Goal: Transaction & Acquisition: Purchase product/service

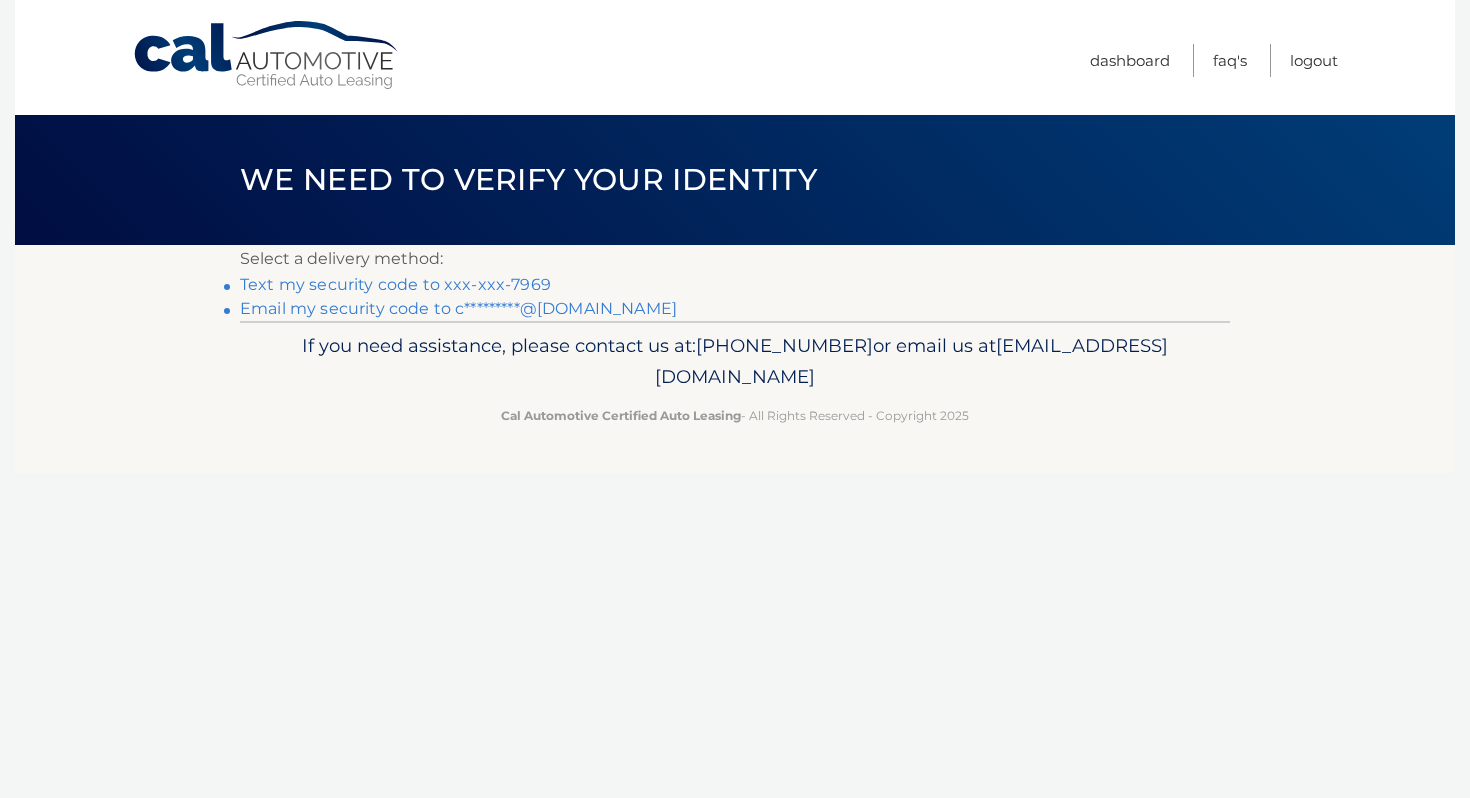
click at [519, 281] on link "Text my security code to xxx-xxx-7969" at bounding box center [395, 284] width 311 height 19
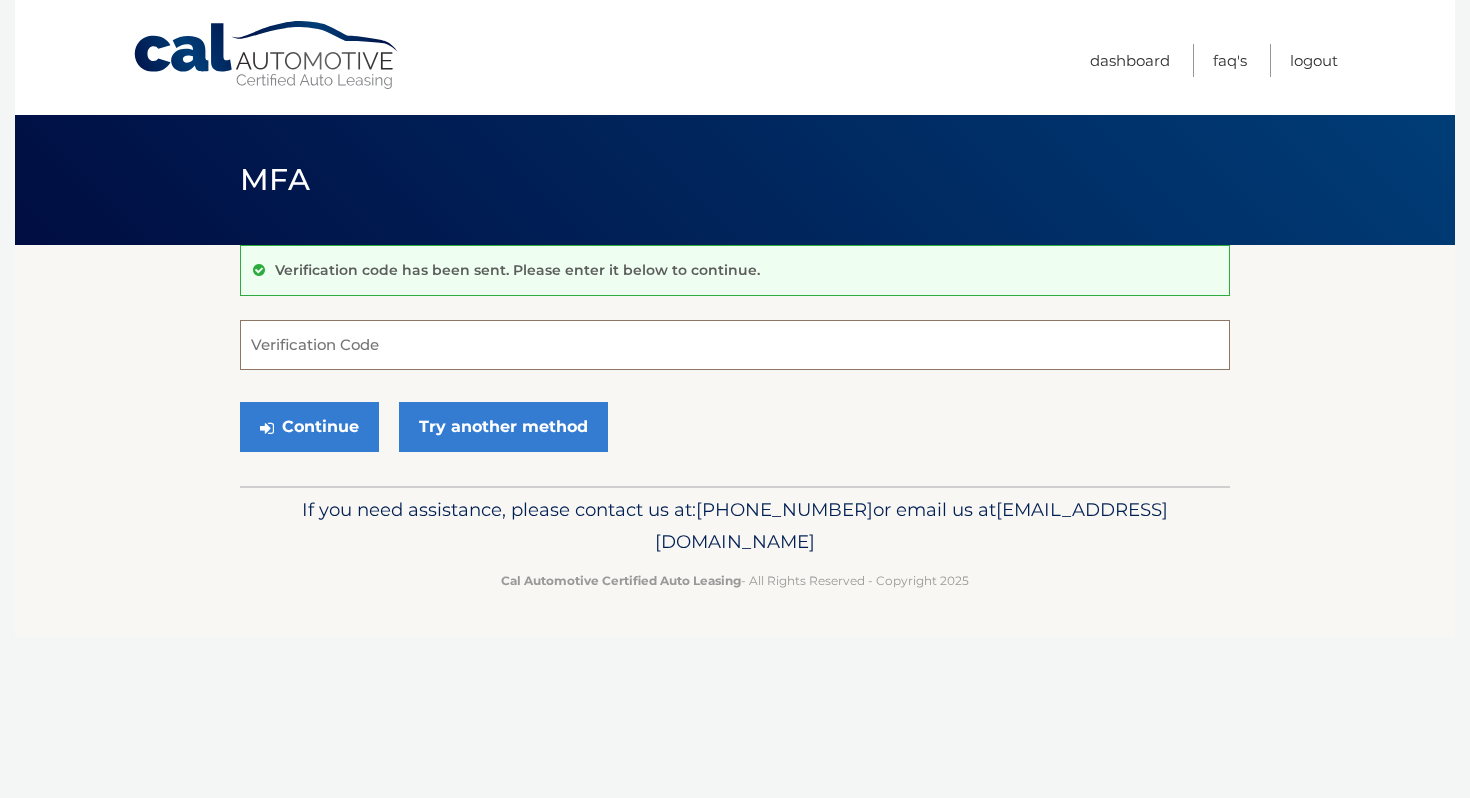
click at [522, 356] on input "Verification Code" at bounding box center [735, 345] width 990 height 50
type input "649919"
click at [319, 424] on button "Continue" at bounding box center [309, 427] width 139 height 50
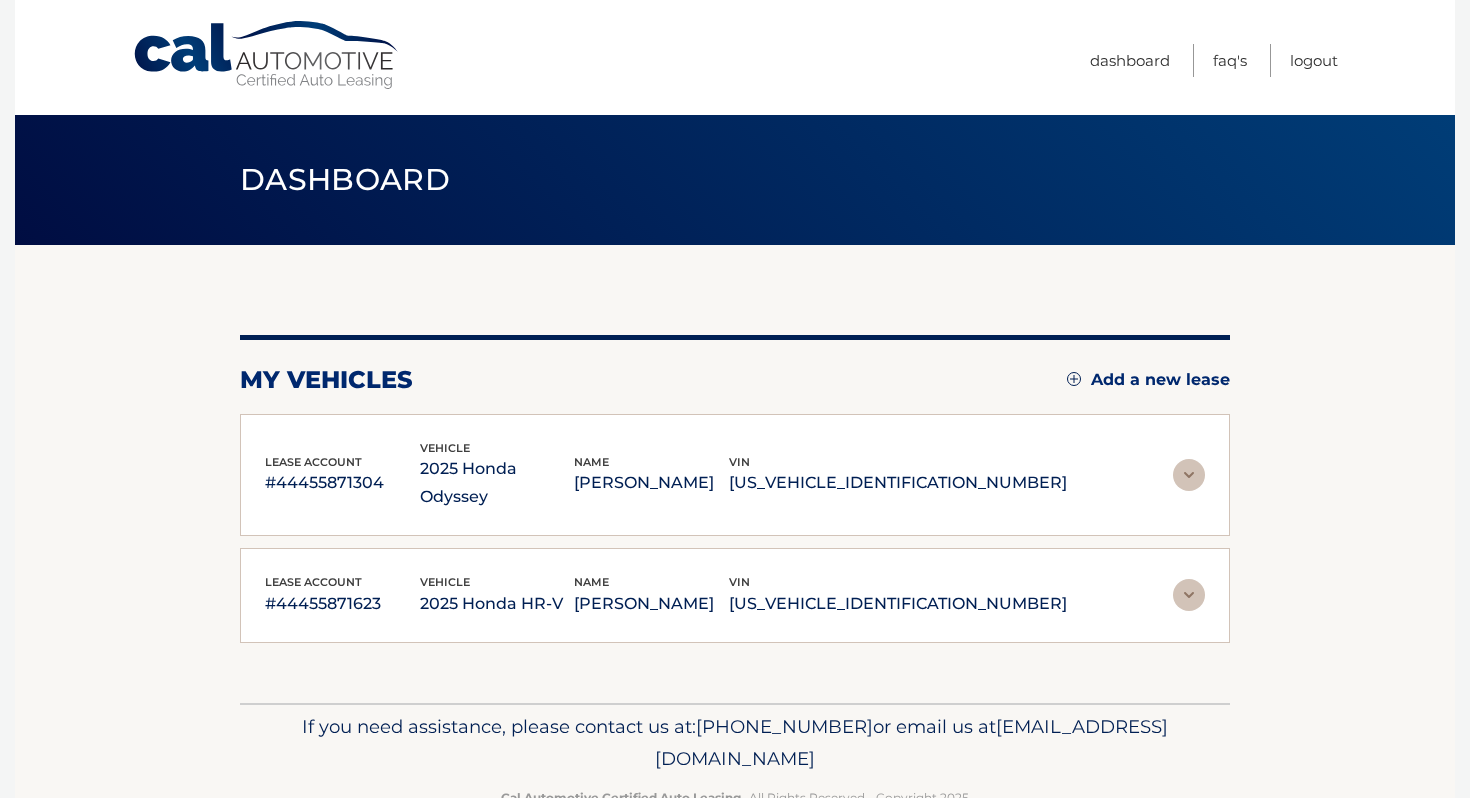
click at [1190, 467] on img at bounding box center [1189, 475] width 32 height 32
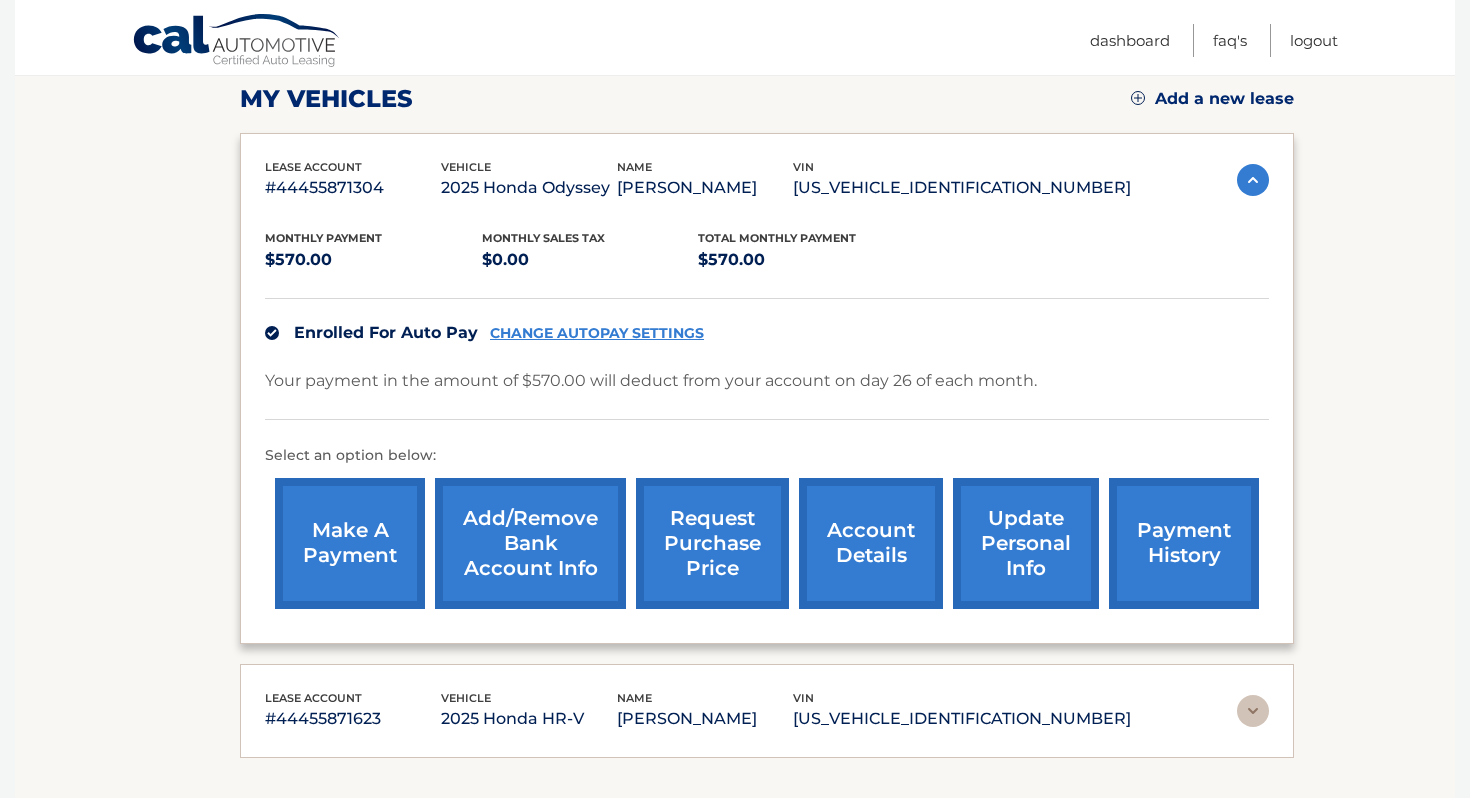
scroll to position [452, 0]
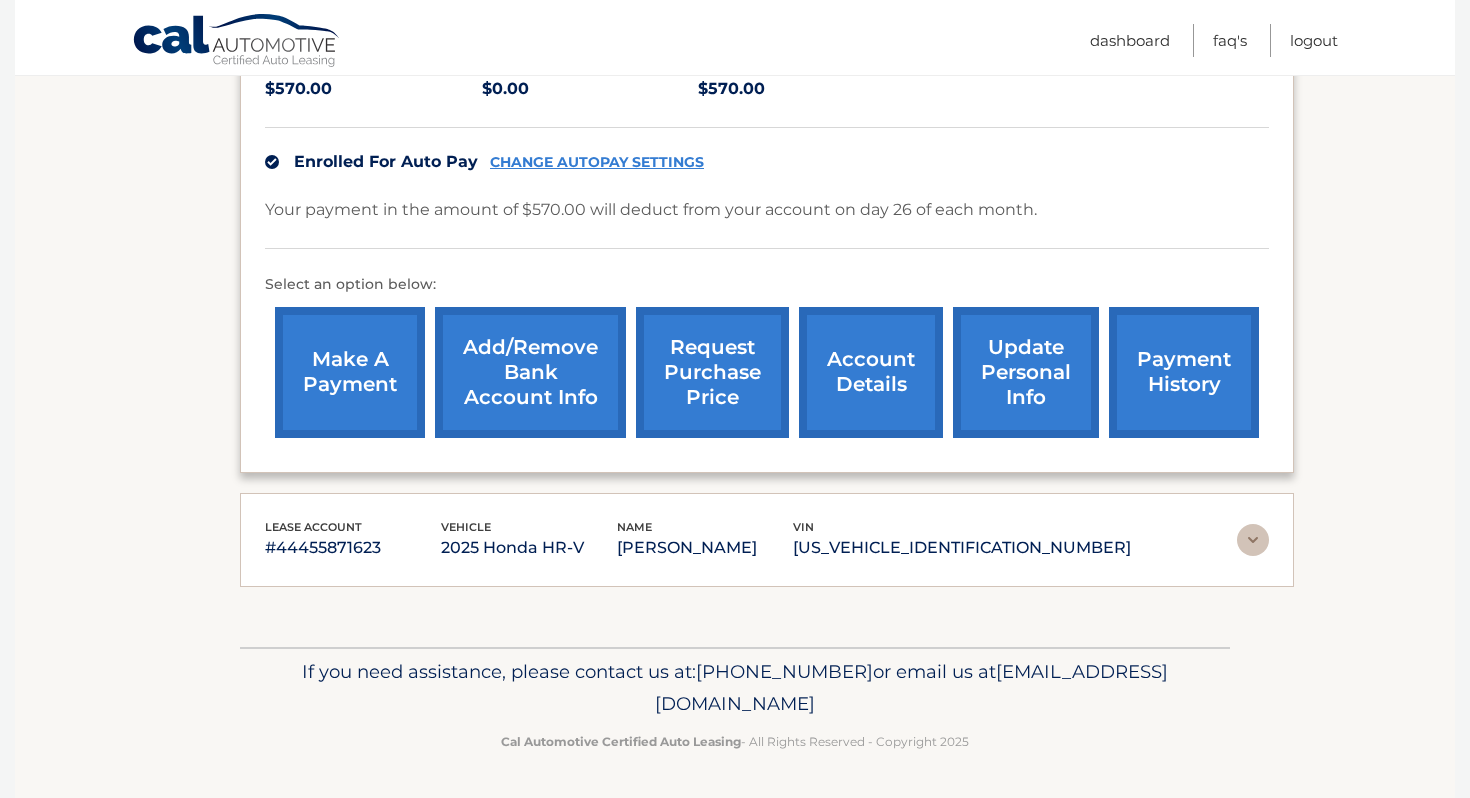
click at [1094, 388] on link "update personal info" at bounding box center [1026, 372] width 146 height 131
click at [1149, 378] on link "payment history" at bounding box center [1184, 372] width 150 height 131
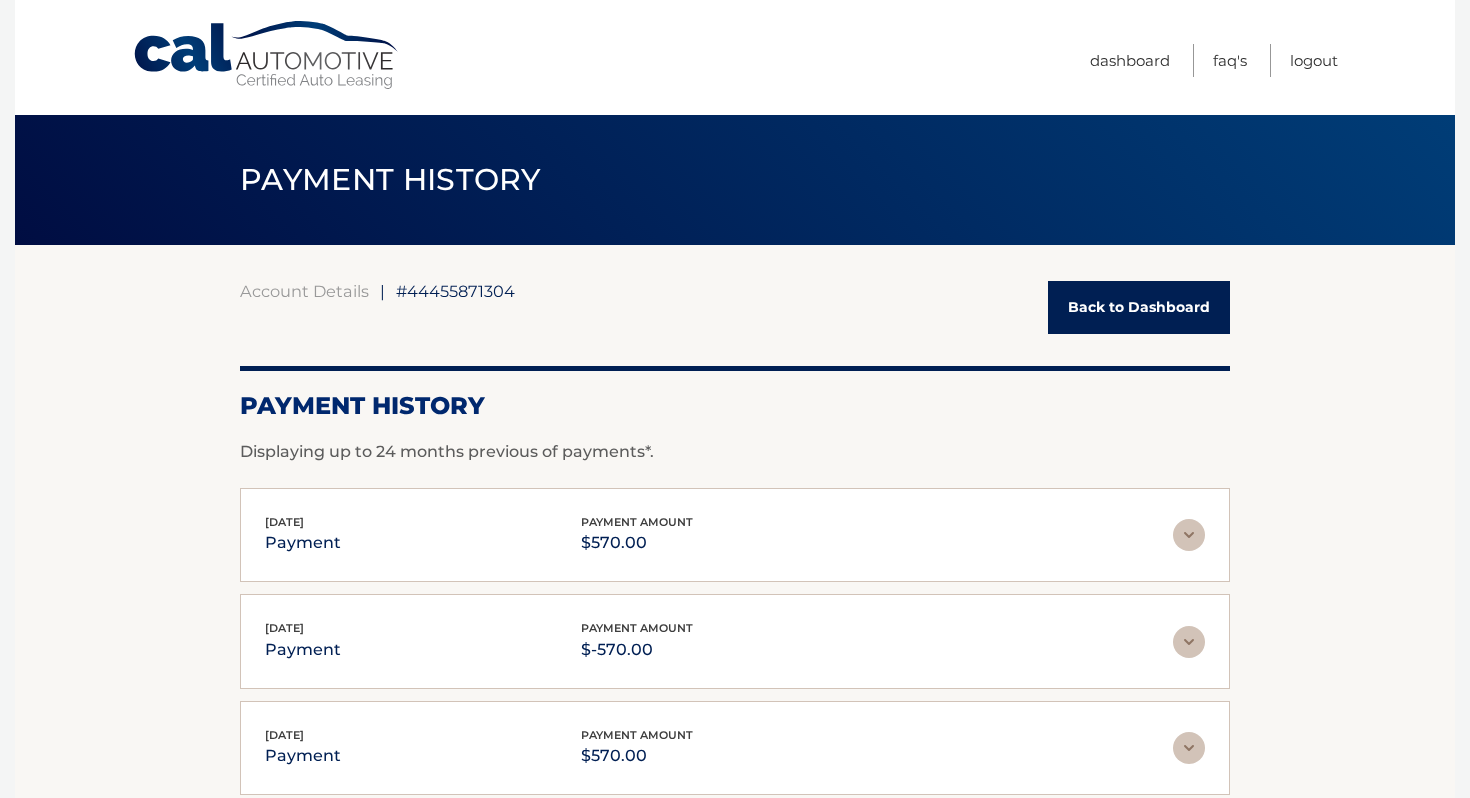
click at [1126, 319] on link "Back to Dashboard" at bounding box center [1139, 307] width 182 height 53
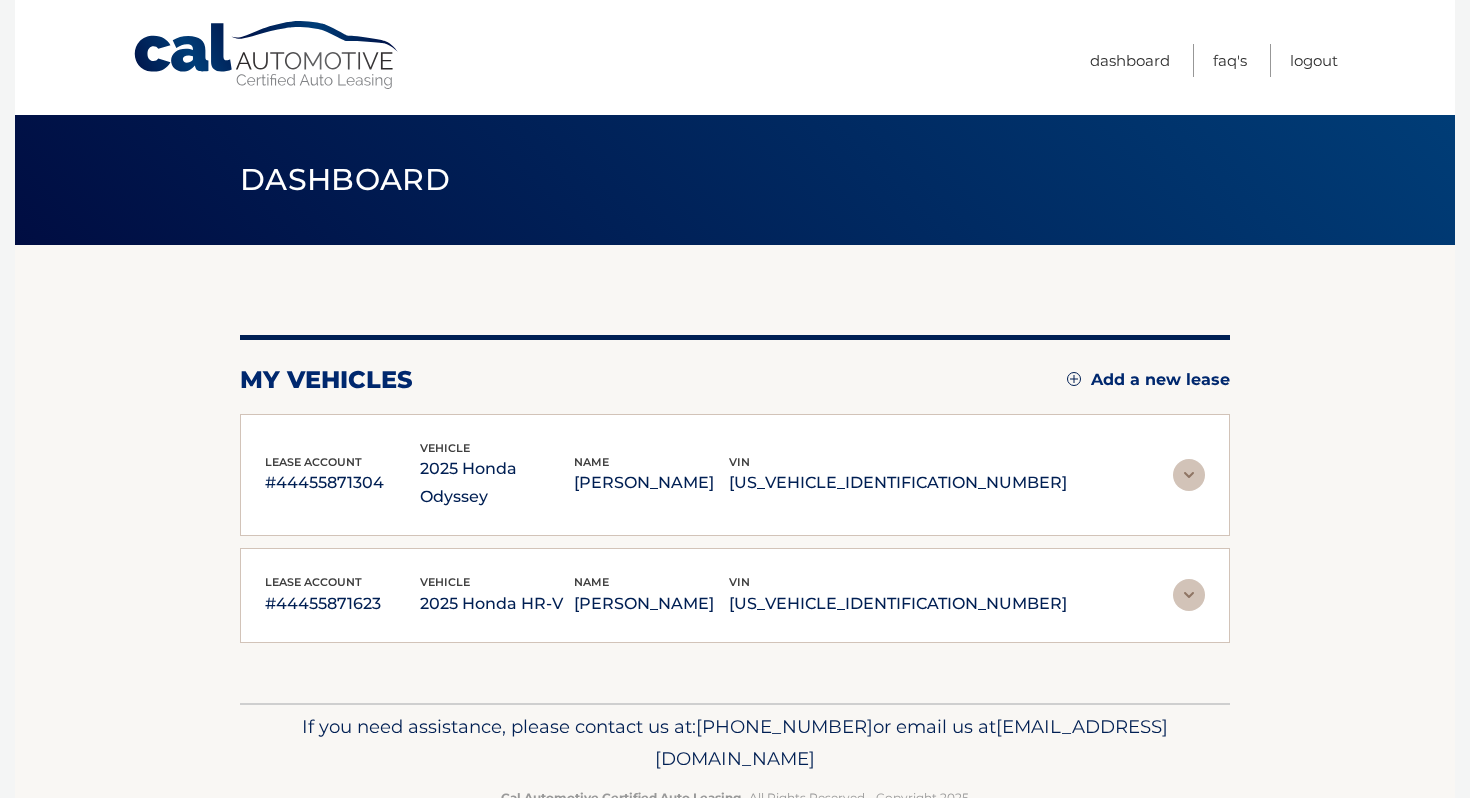
click at [1192, 579] on img at bounding box center [1189, 595] width 32 height 32
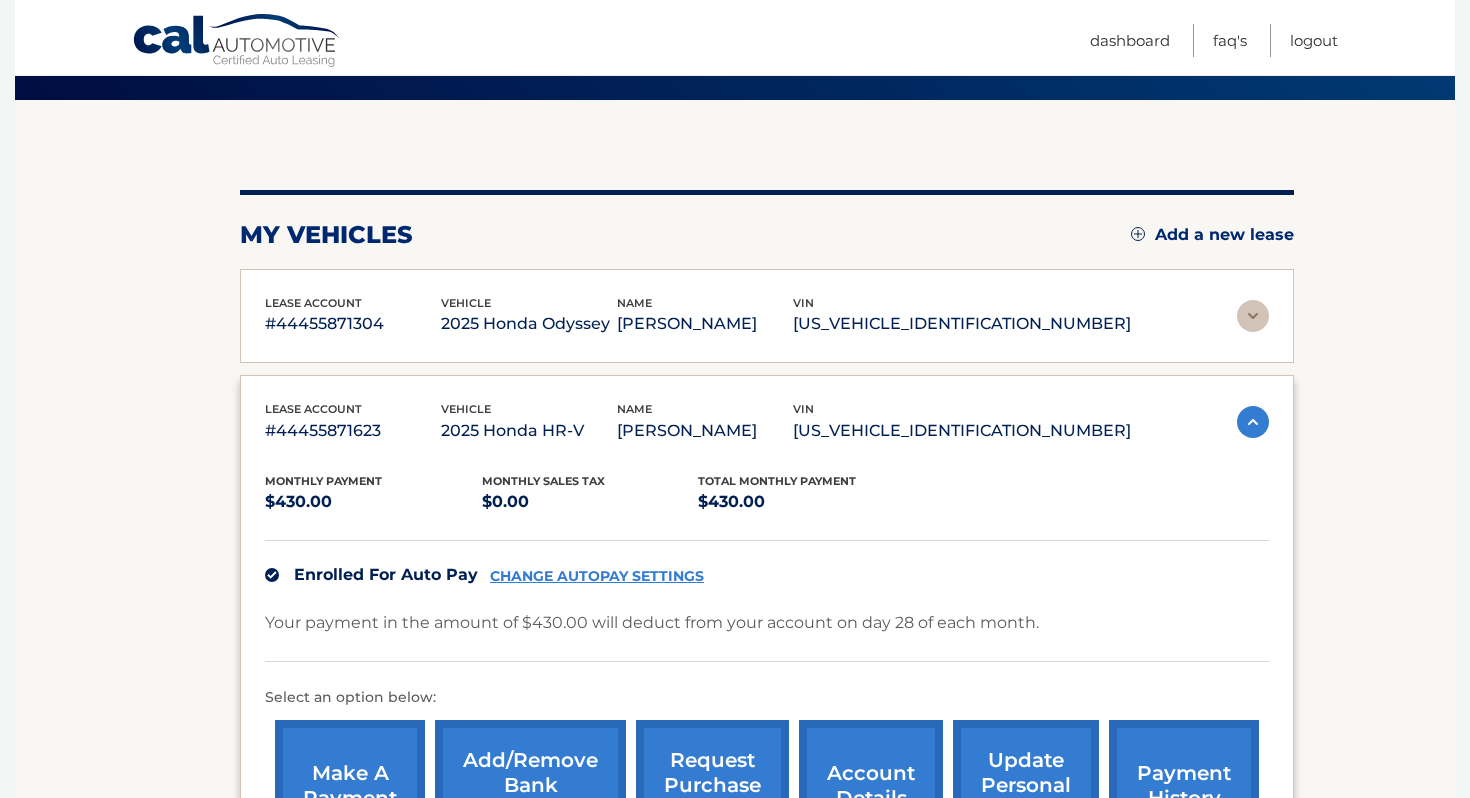
scroll to position [442, 0]
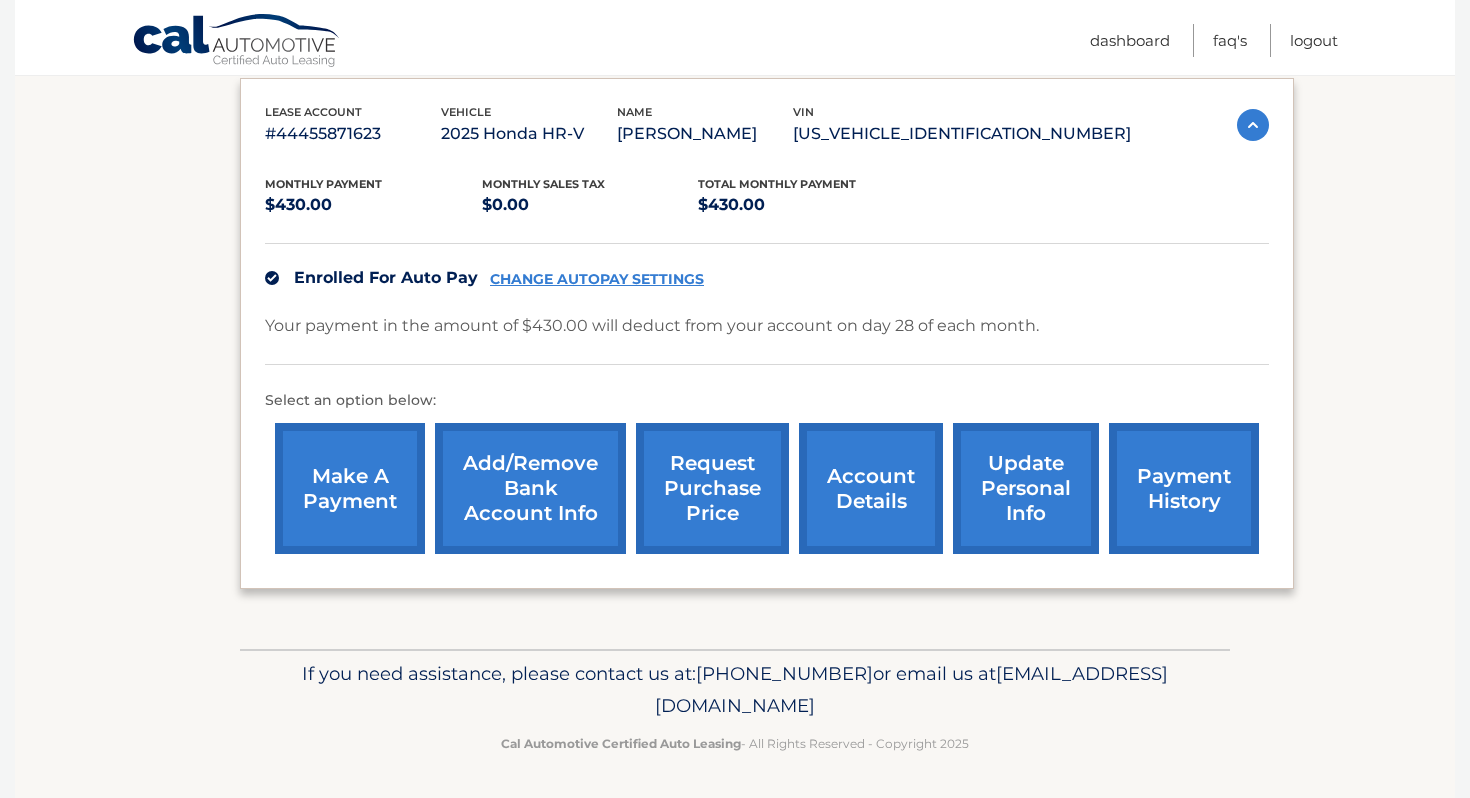
click at [1164, 499] on link "payment history" at bounding box center [1184, 488] width 150 height 131
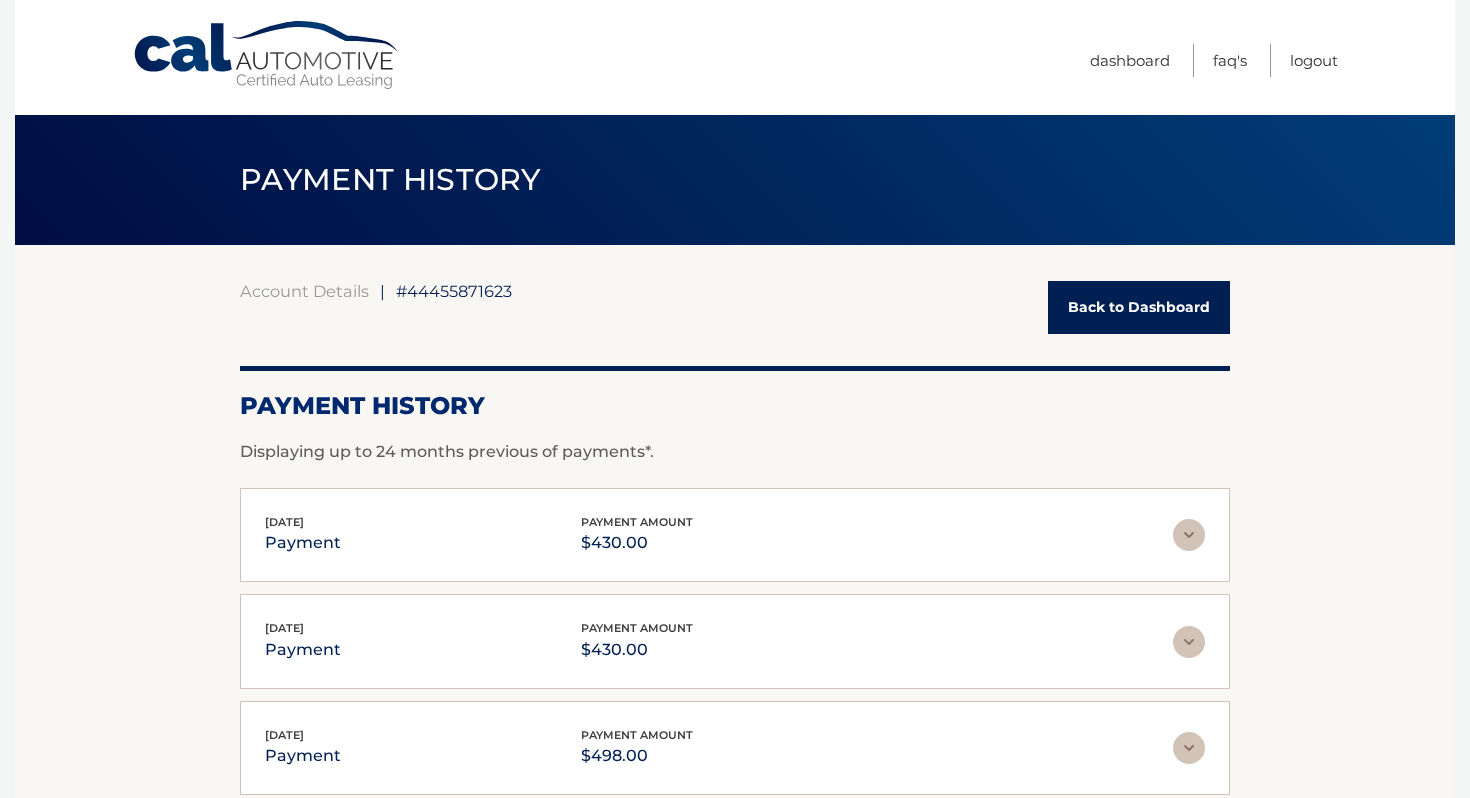
click at [1128, 306] on link "Back to Dashboard" at bounding box center [1139, 307] width 182 height 53
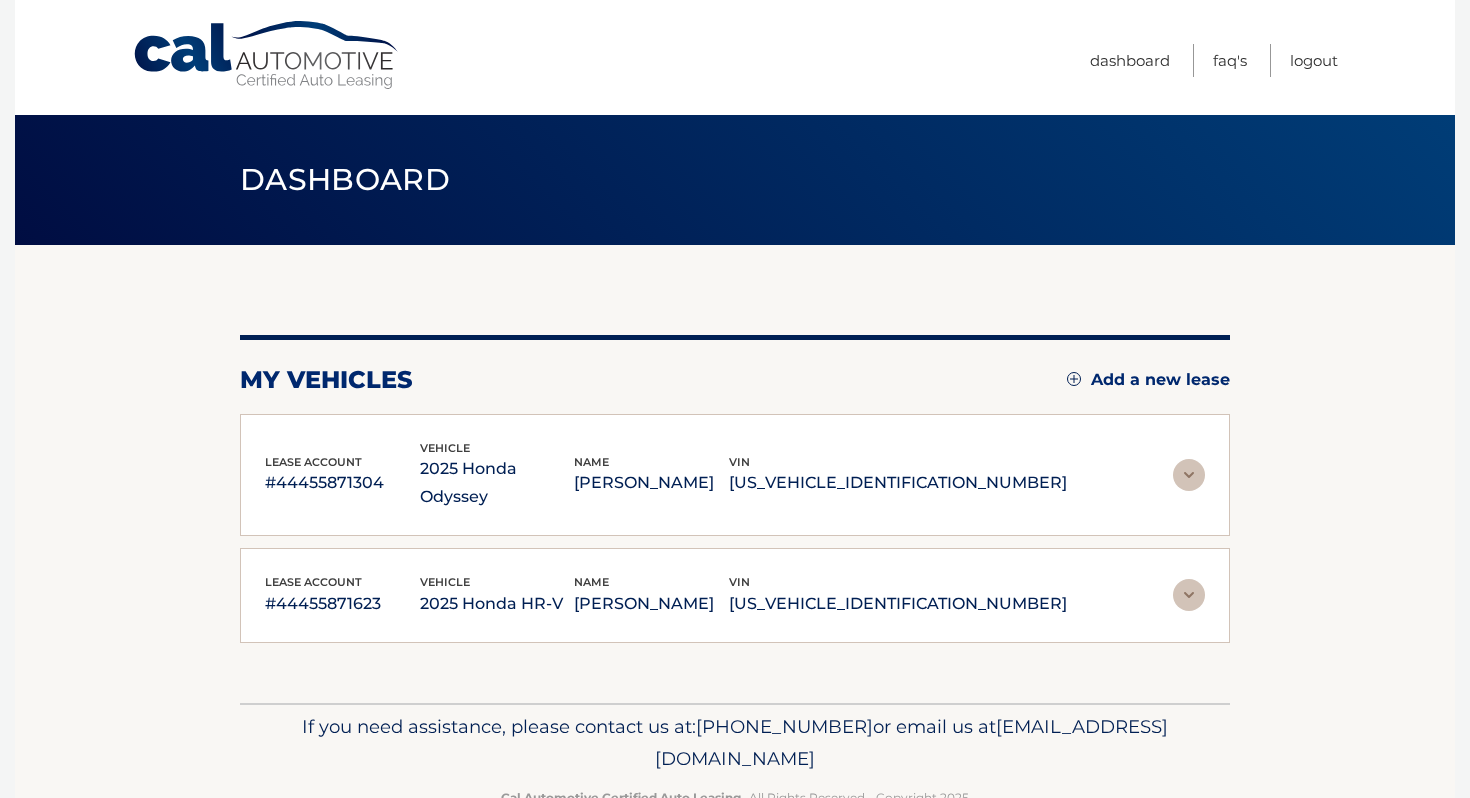
click at [1180, 459] on img at bounding box center [1189, 475] width 32 height 32
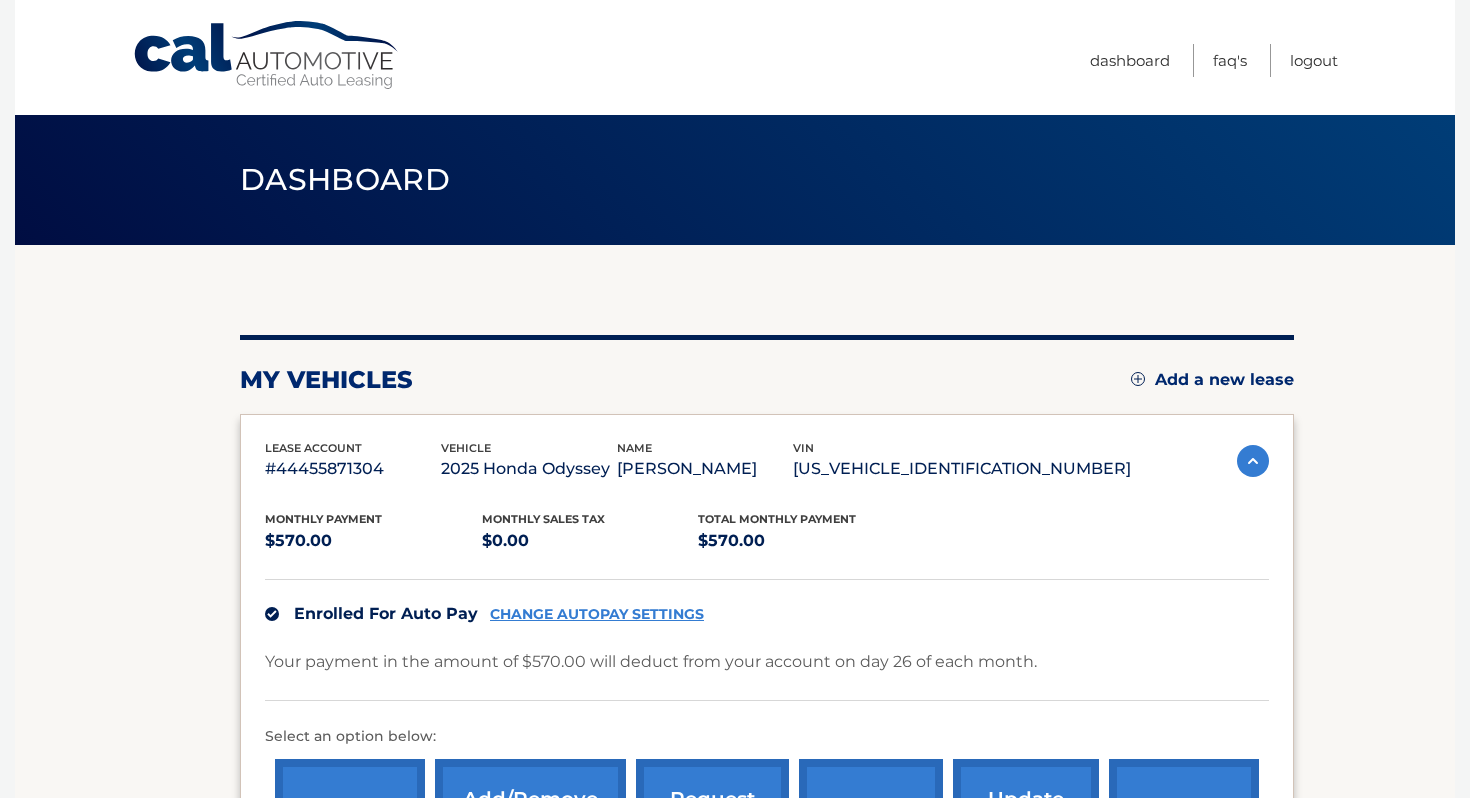
scroll to position [434, 0]
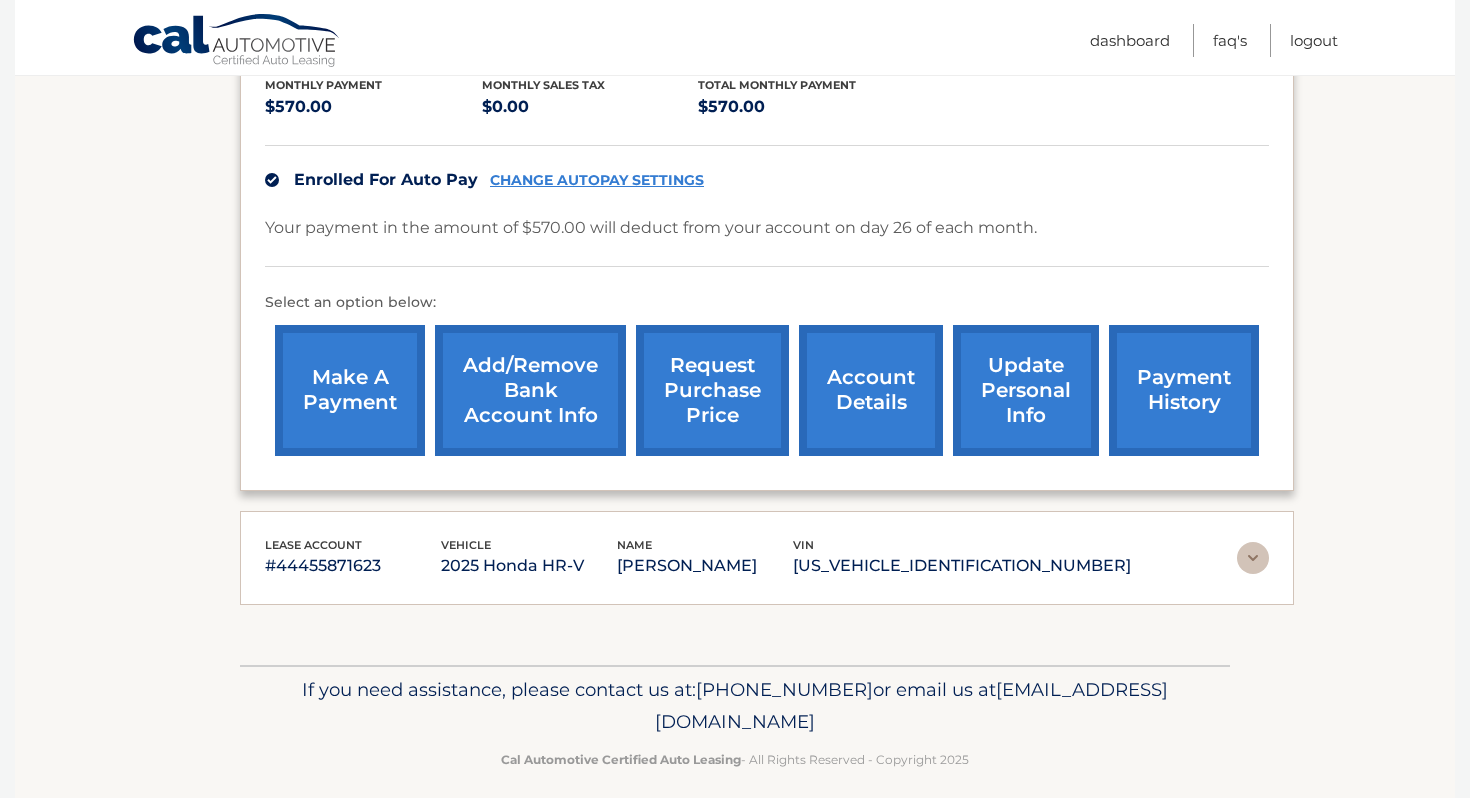
click at [349, 386] on link "make a payment" at bounding box center [350, 390] width 150 height 131
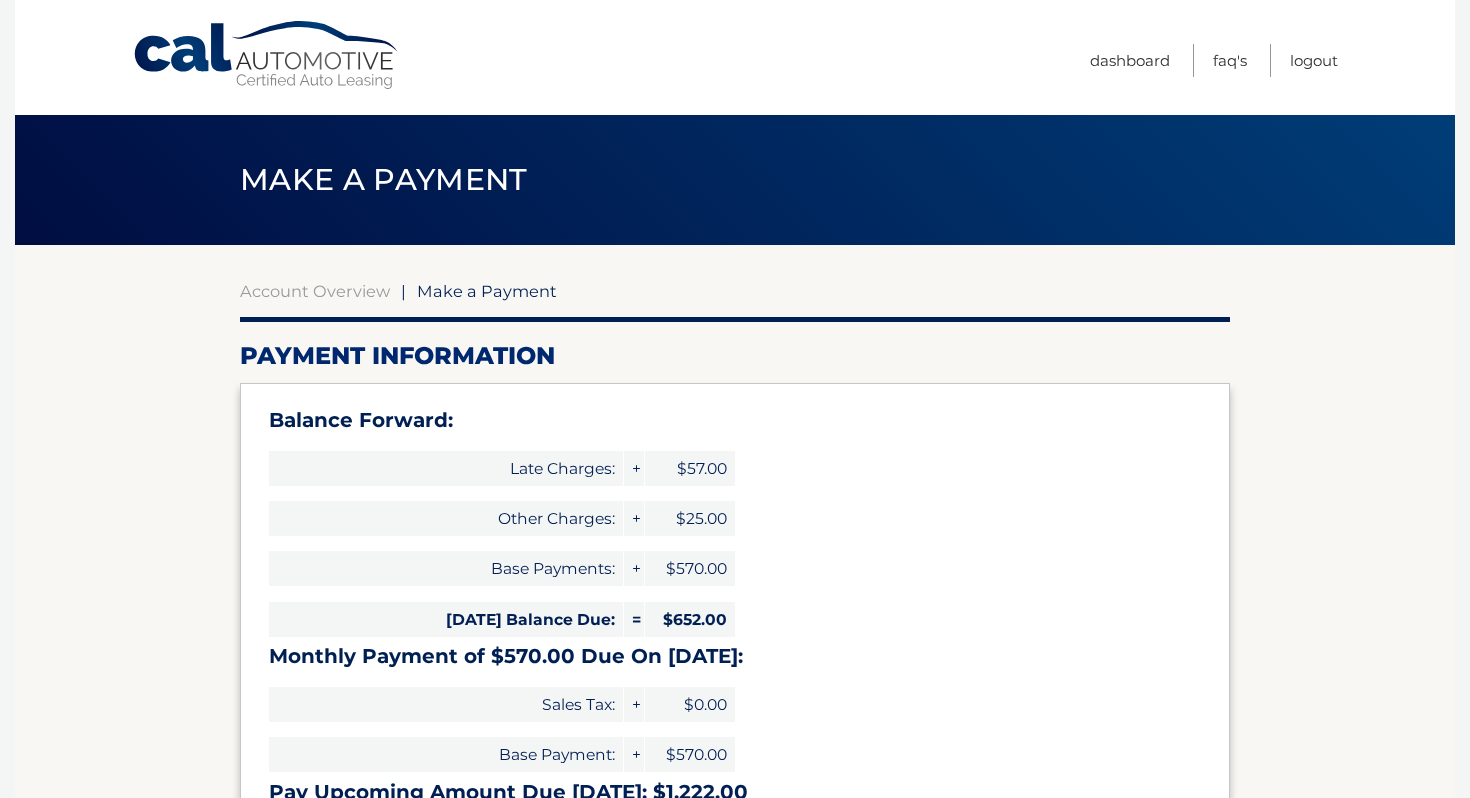
select select "ZjUwZjAwYjAtNTAxZi00OTM3LWFlOTEtZmM2ZWQ4ZmMxNTA0"
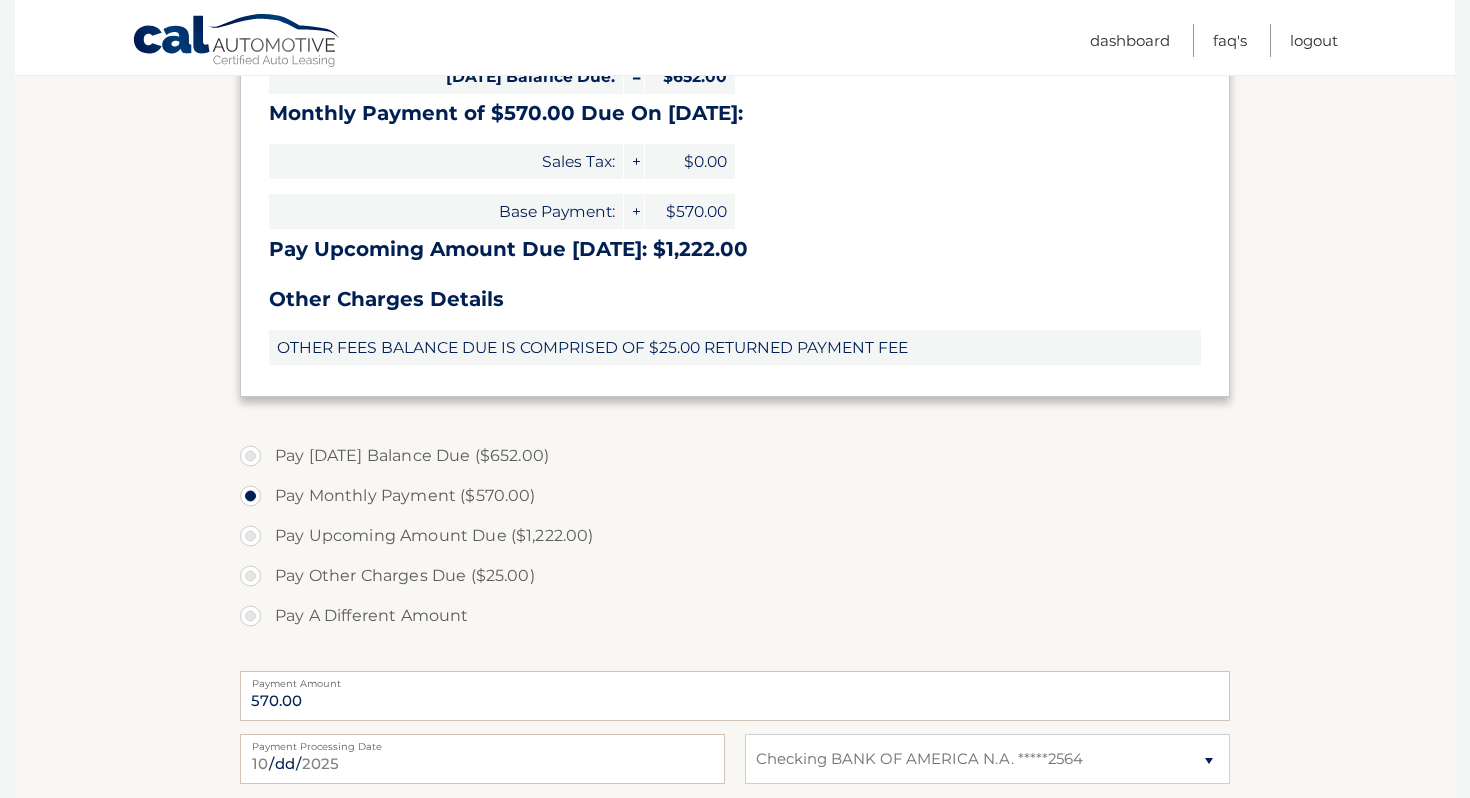
scroll to position [535, 0]
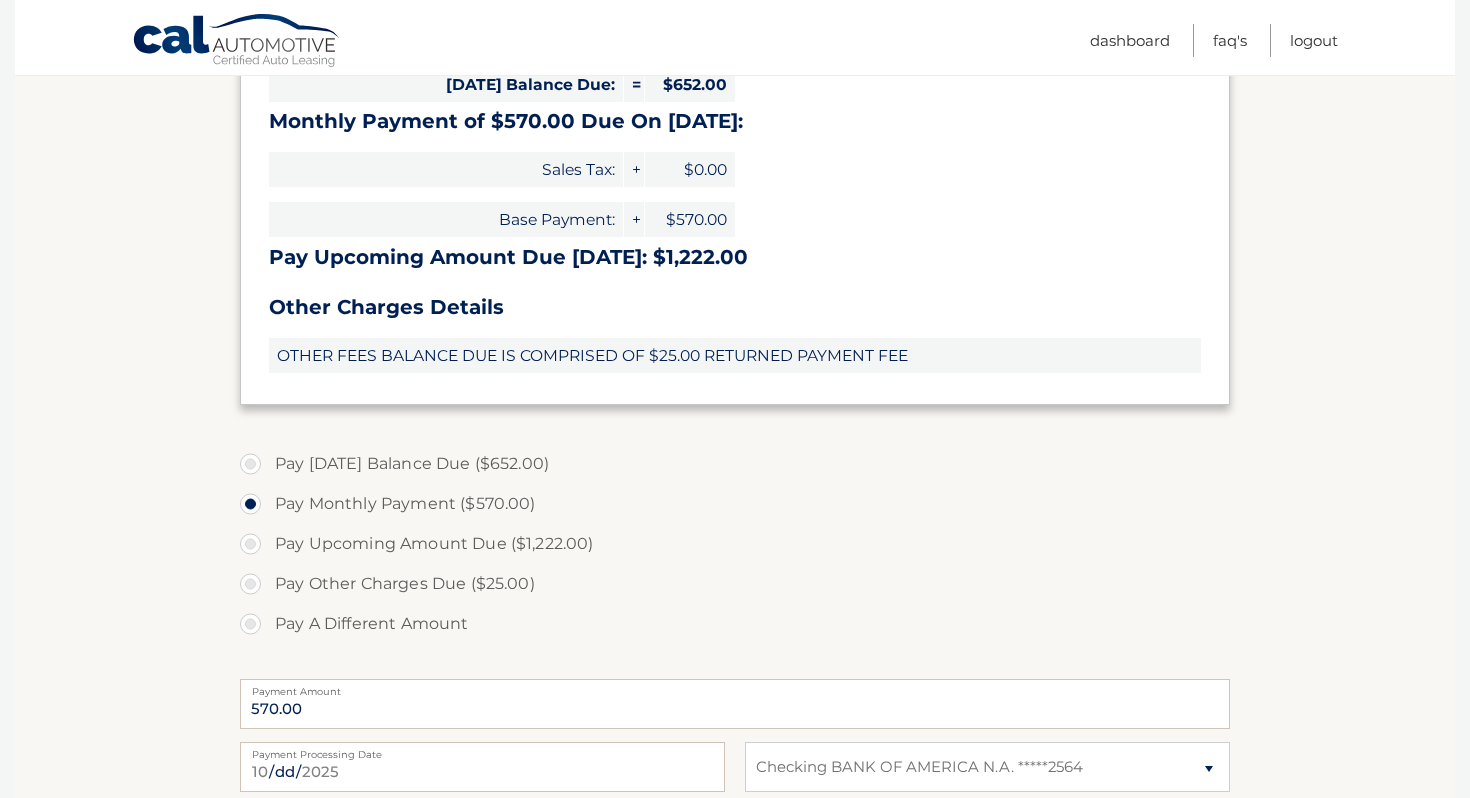
click at [250, 623] on label "Pay A Different Amount" at bounding box center [735, 624] width 990 height 40
click at [250, 623] on input "Pay A Different Amount" at bounding box center [258, 620] width 20 height 32
radio input "true"
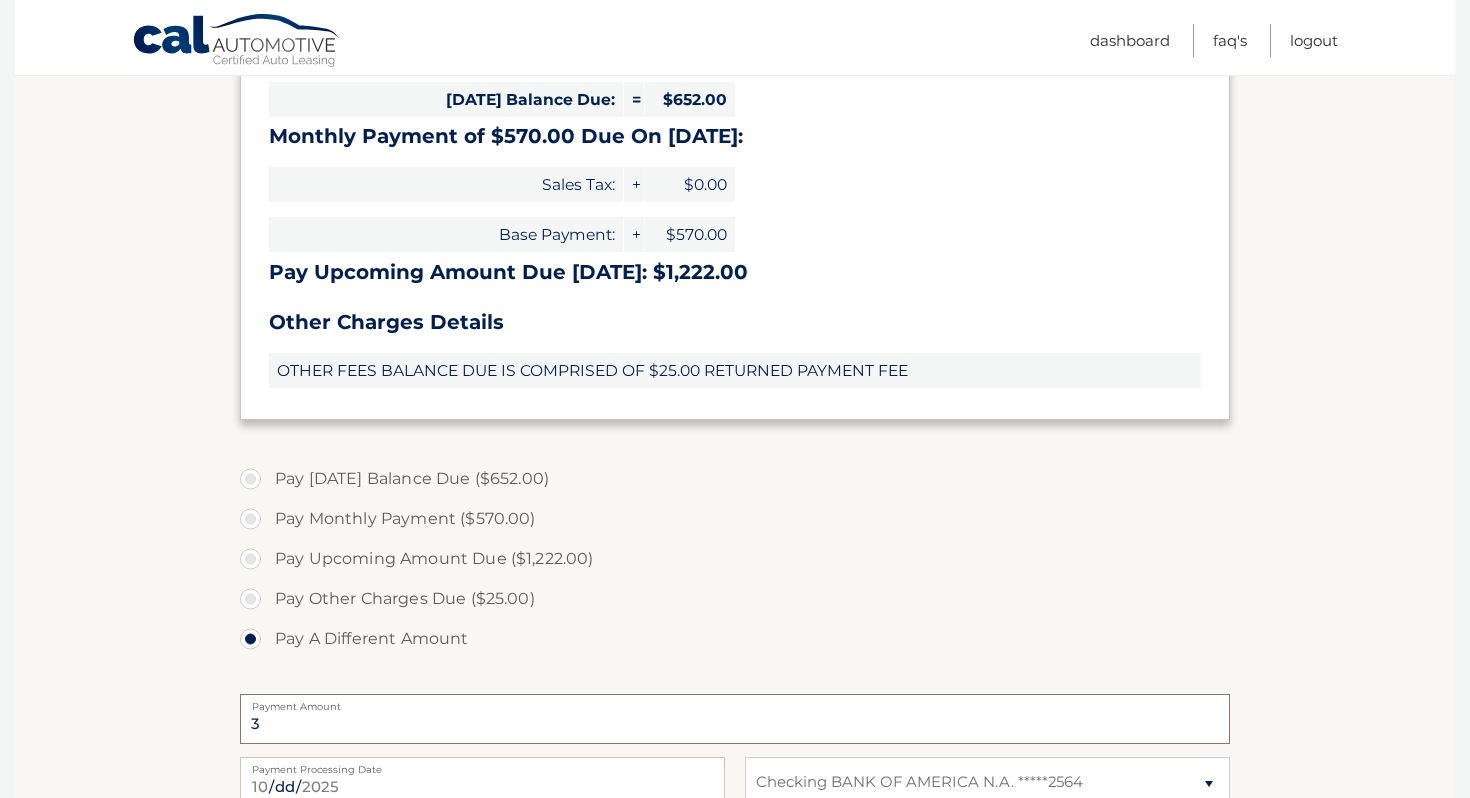
type input "4"
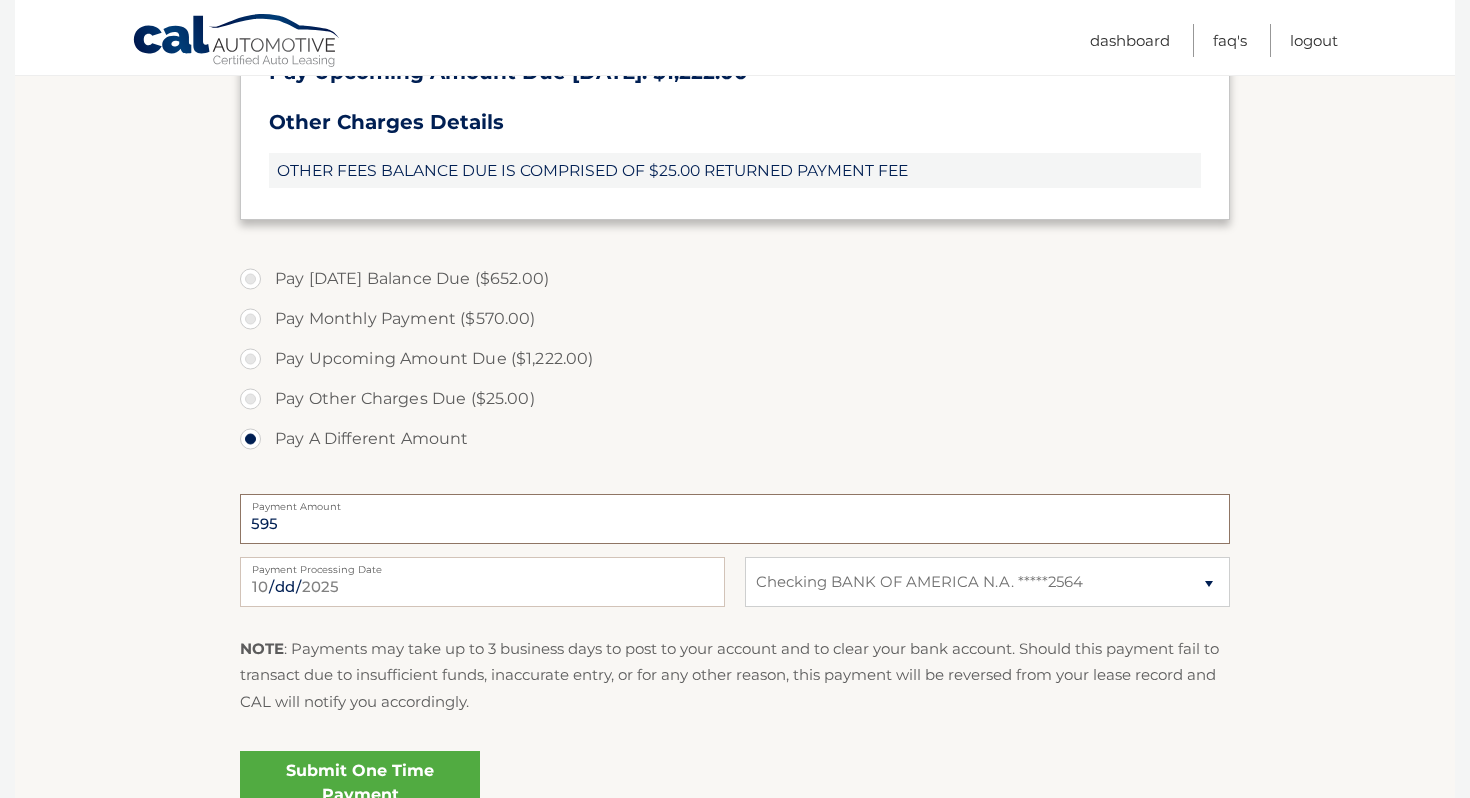
scroll to position [763, 0]
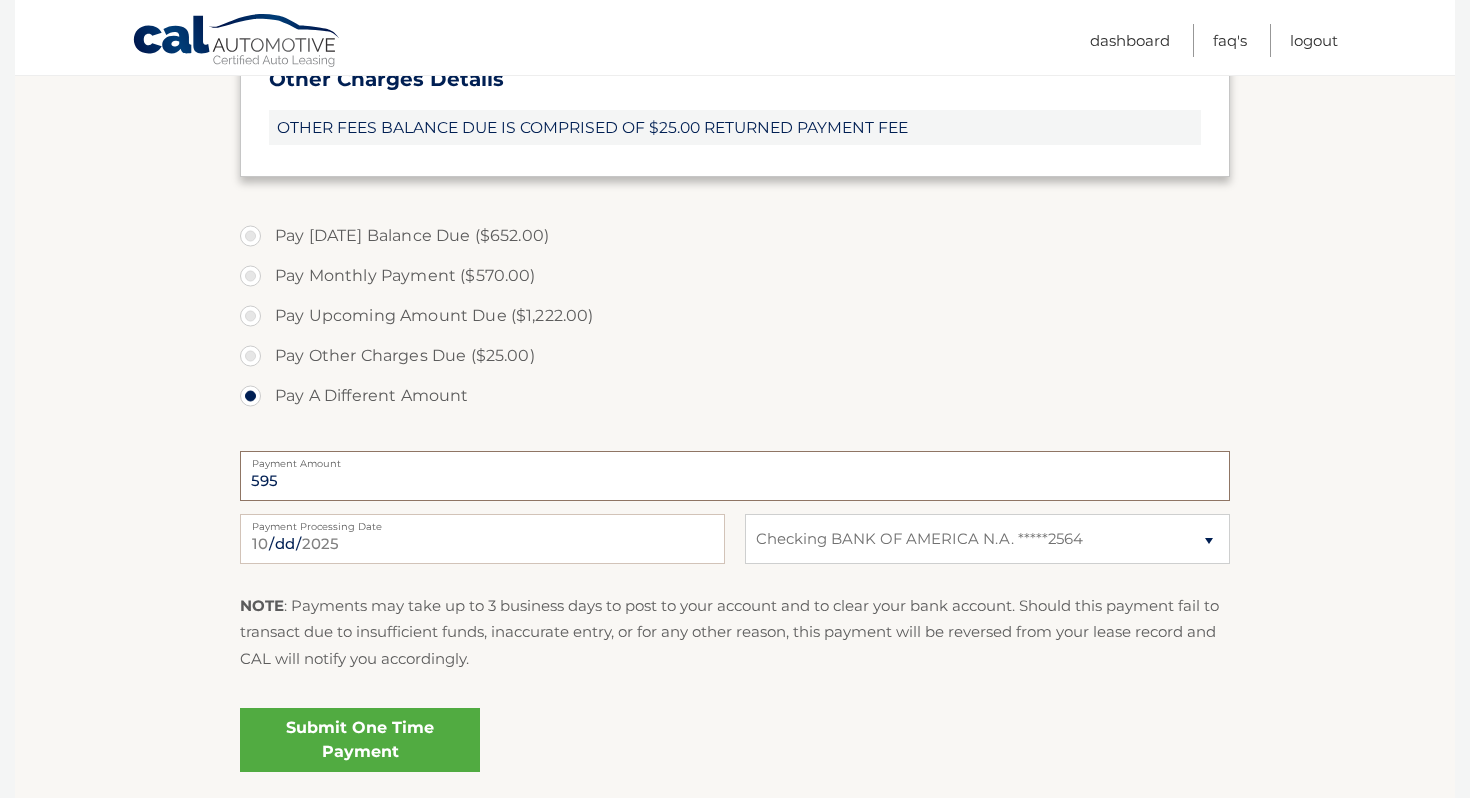
type input "595"
click at [342, 747] on link "Submit One Time Payment" at bounding box center [360, 740] width 240 height 64
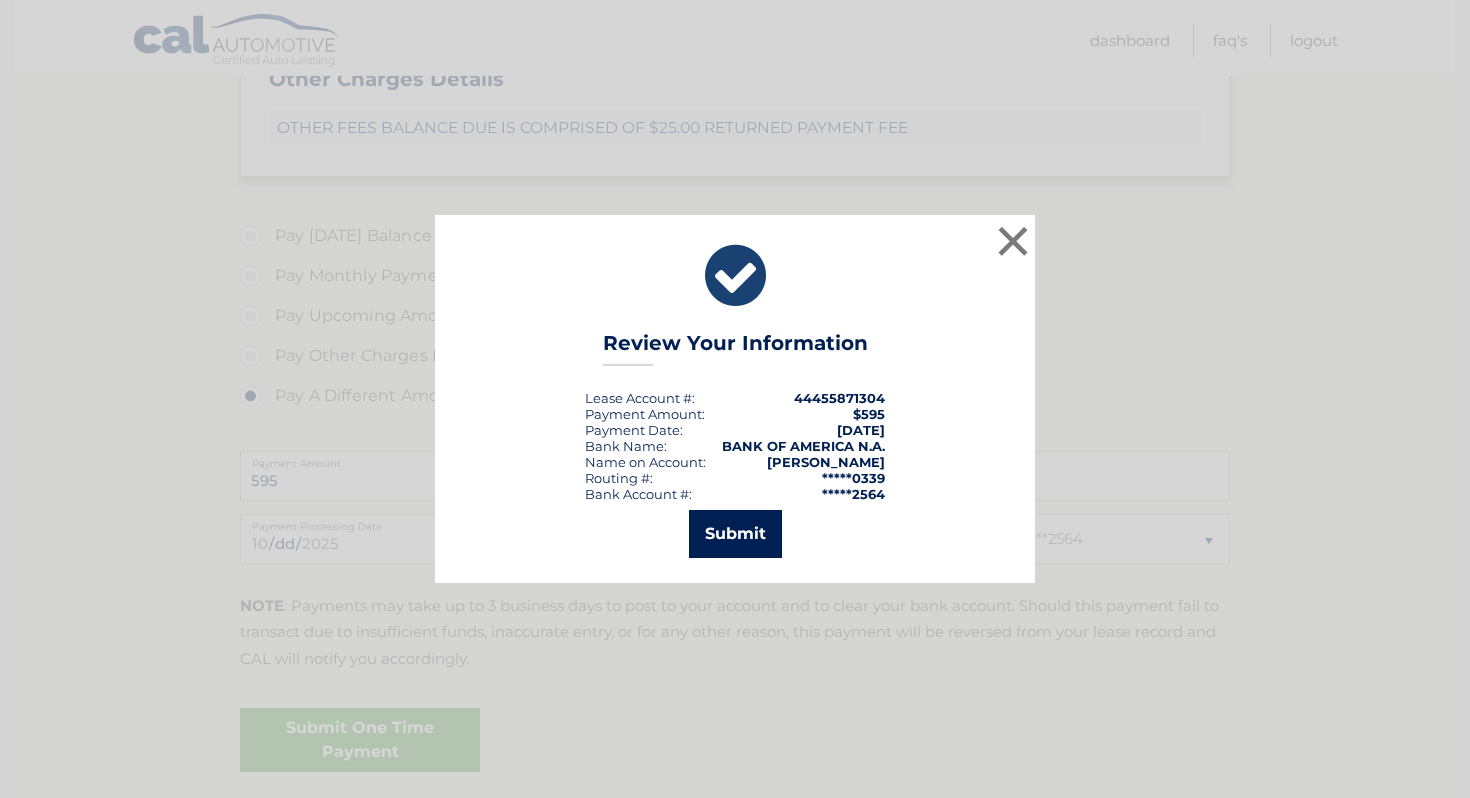
click at [736, 535] on button "Submit" at bounding box center [735, 534] width 93 height 48
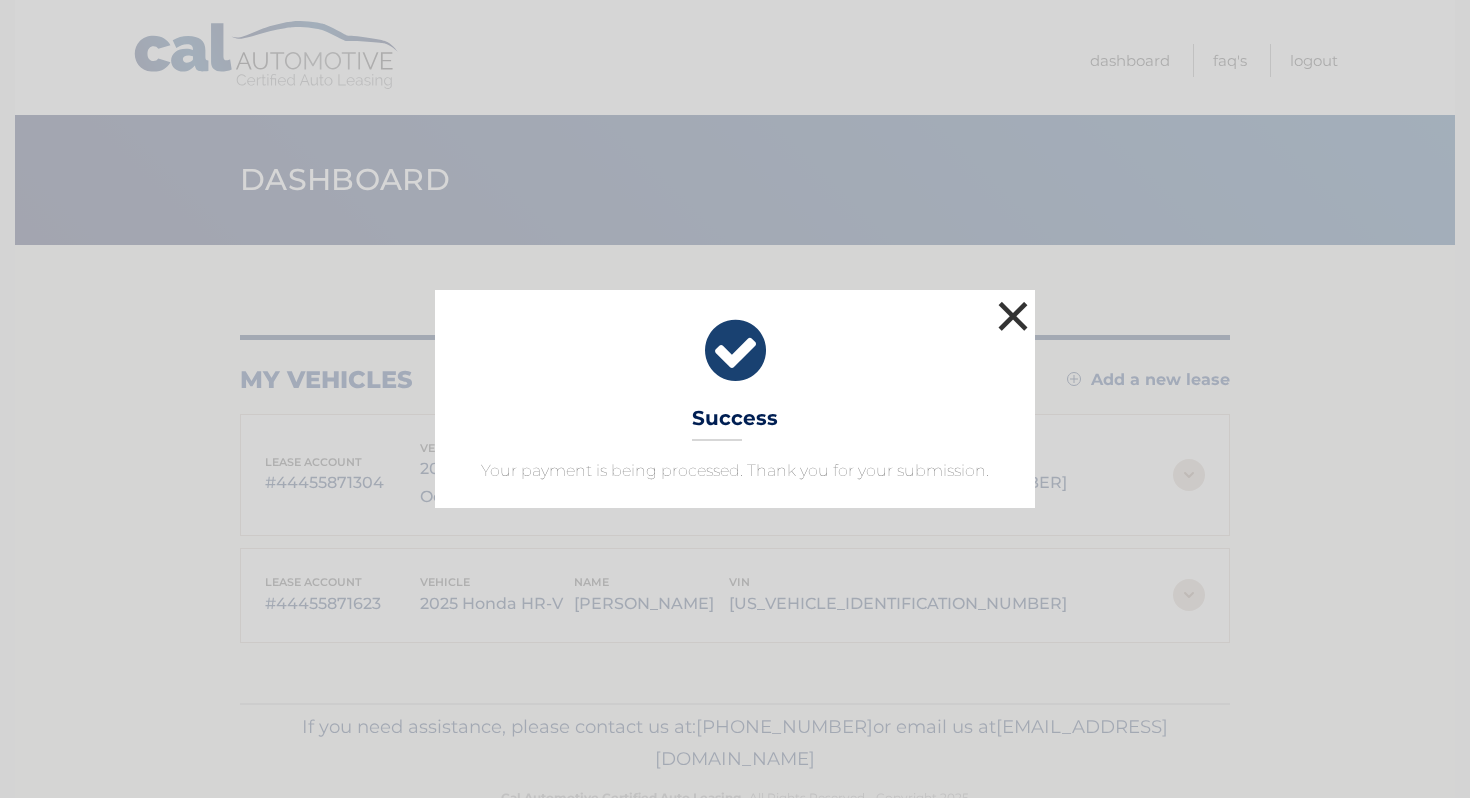
click at [1005, 309] on button "×" at bounding box center [1013, 316] width 40 height 40
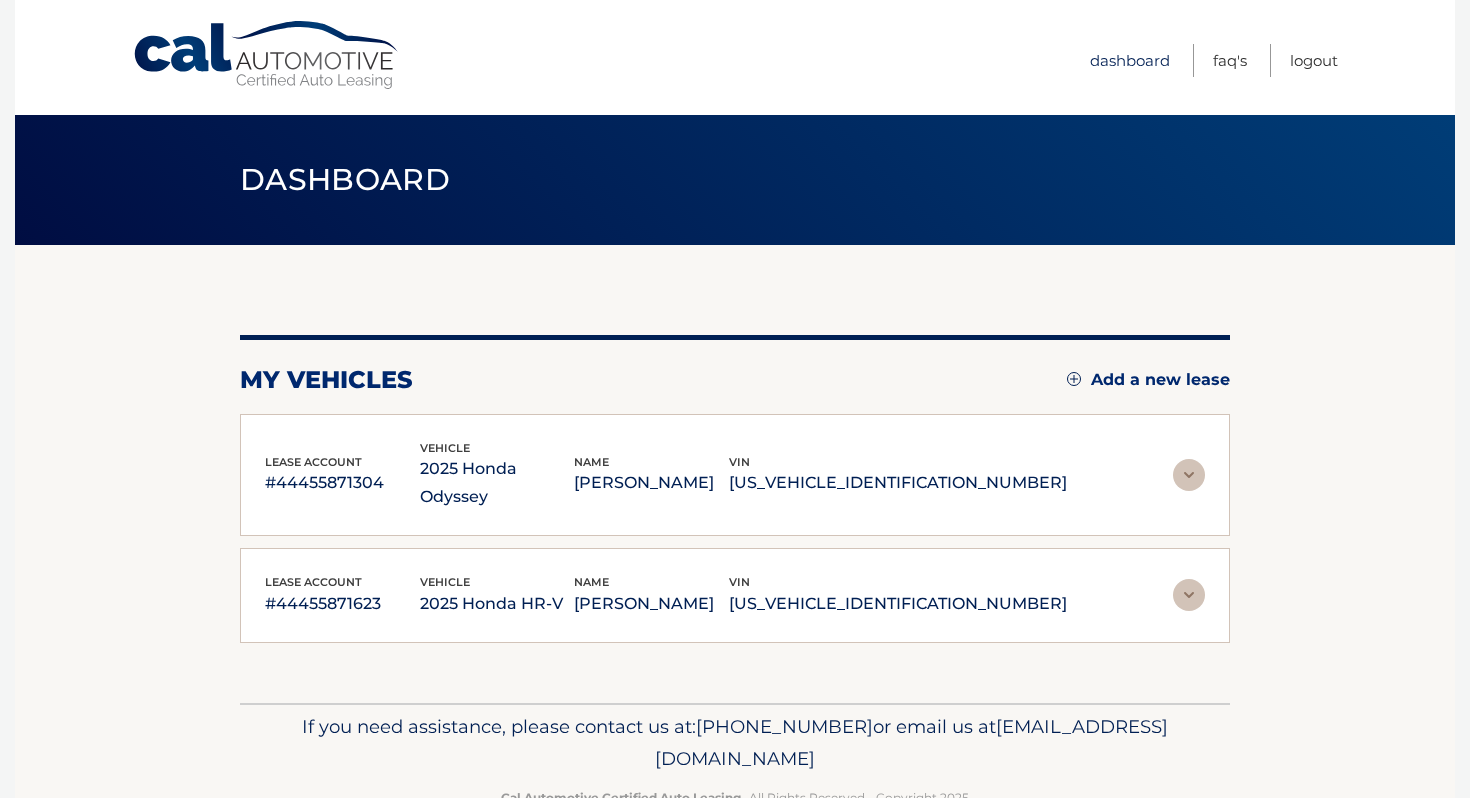
click at [1124, 64] on link "Dashboard" at bounding box center [1130, 60] width 80 height 33
click at [1132, 60] on link "Dashboard" at bounding box center [1130, 60] width 80 height 33
click at [1194, 460] on img at bounding box center [1189, 475] width 32 height 32
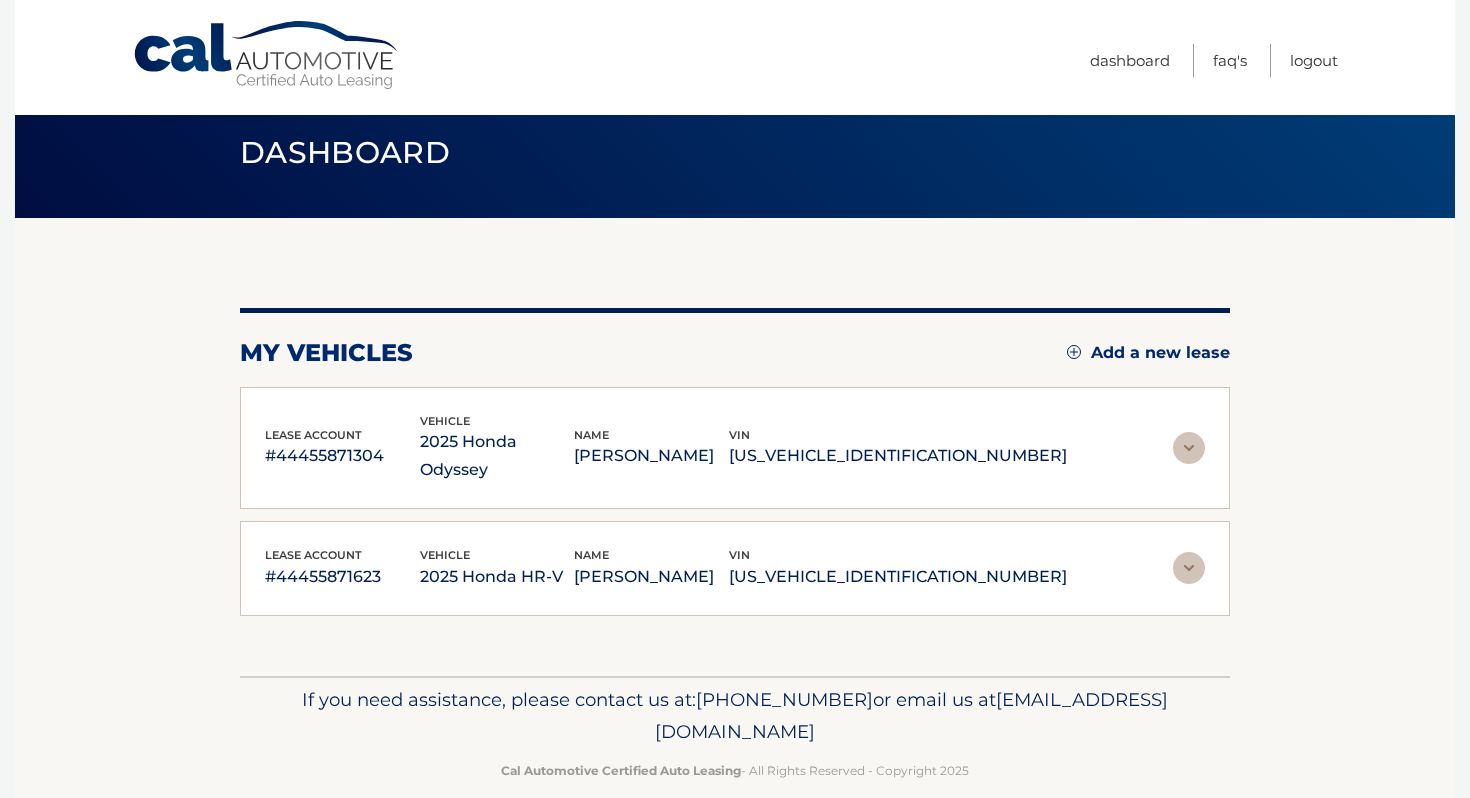
click at [1186, 552] on img at bounding box center [1189, 568] width 32 height 32
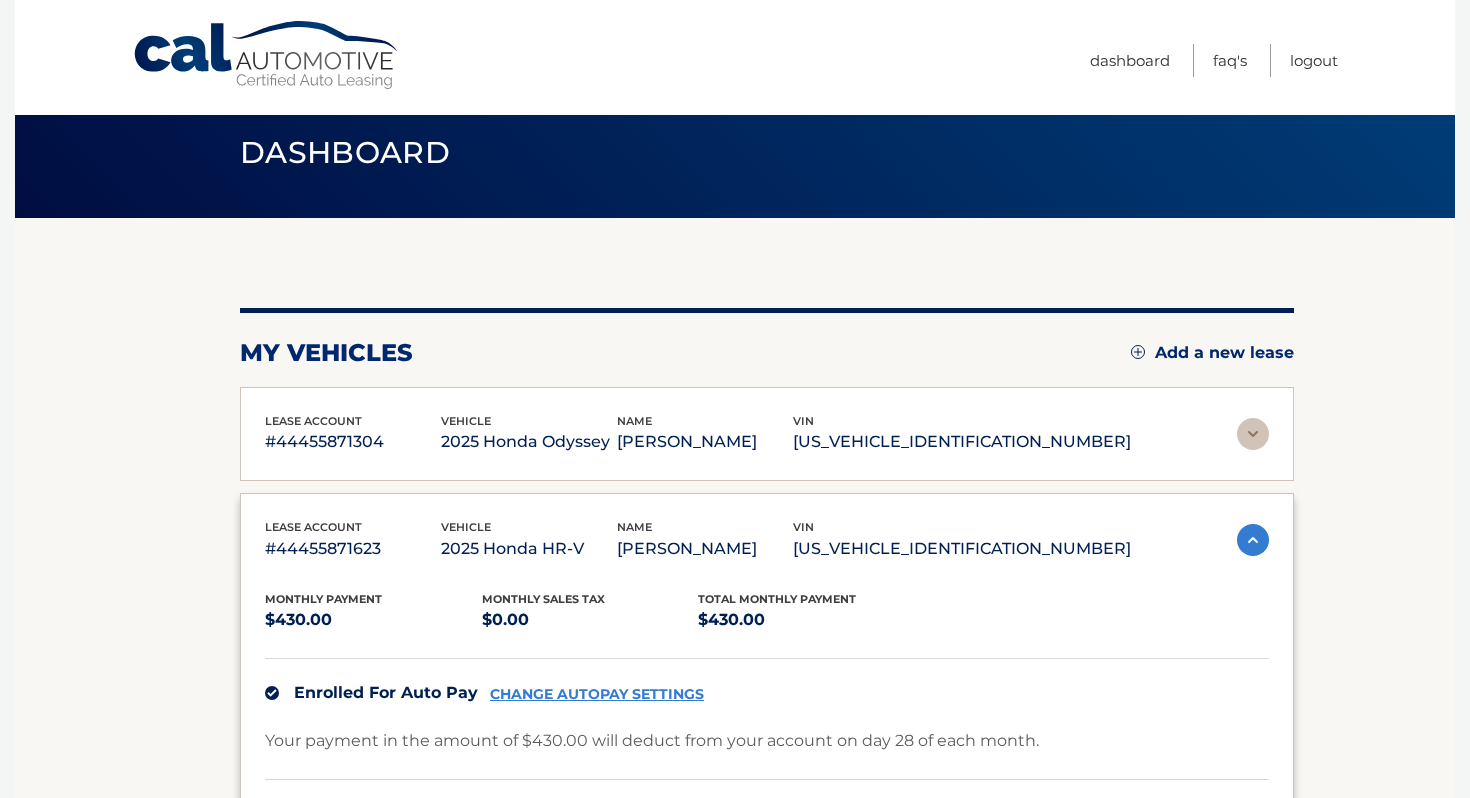
click at [1253, 432] on img at bounding box center [1253, 434] width 32 height 32
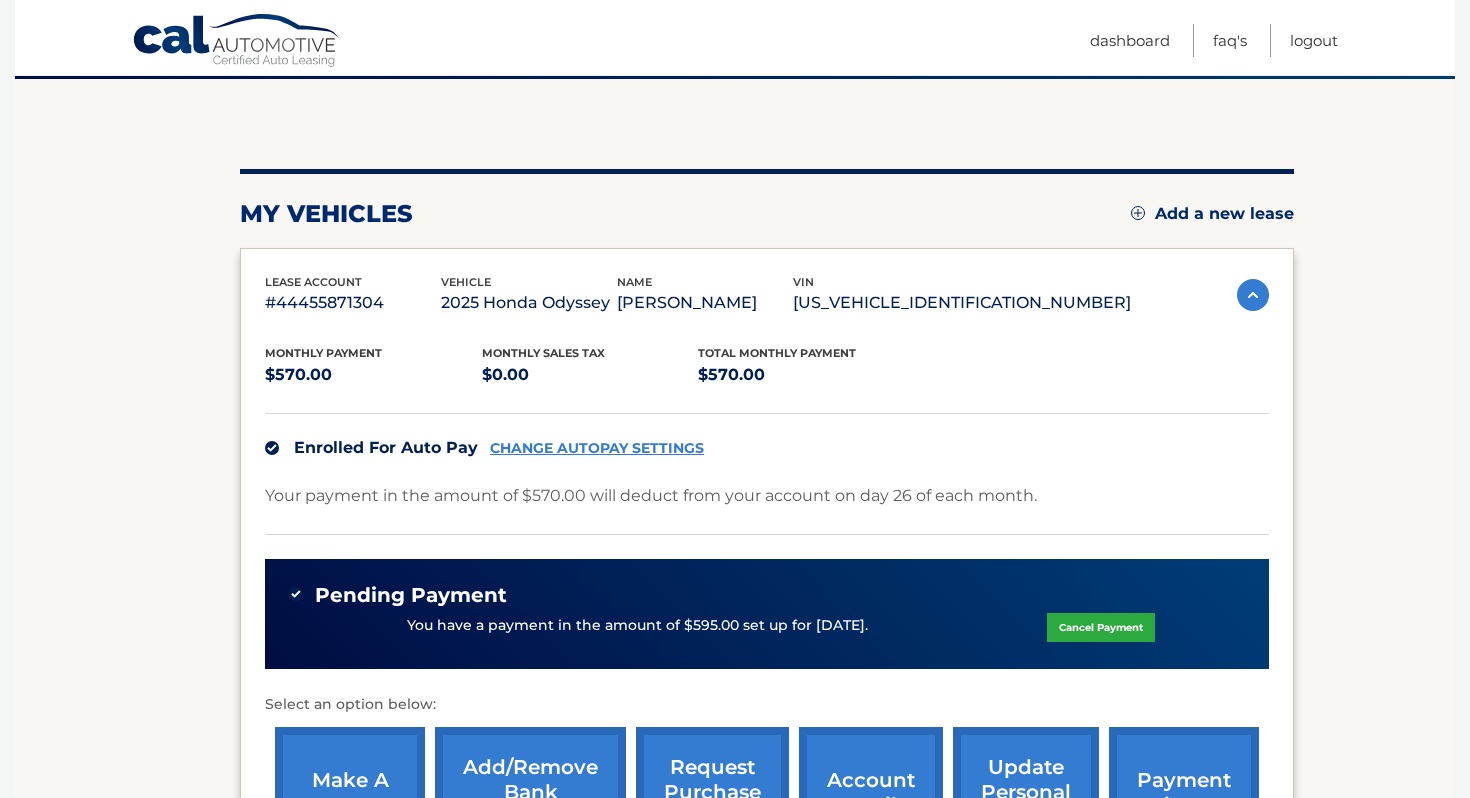
scroll to position [401, 0]
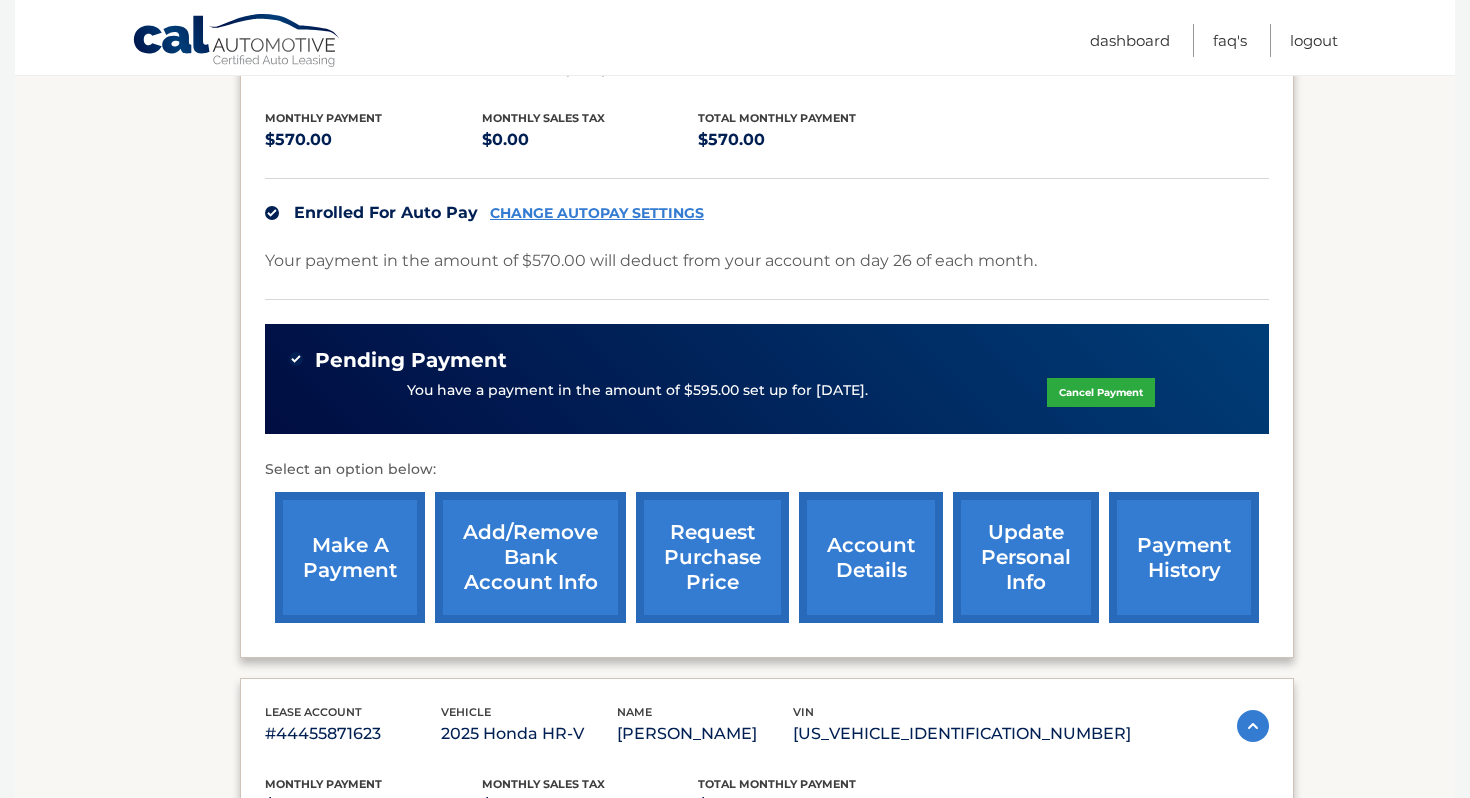
click at [559, 215] on link "CHANGE AUTOPAY SETTINGS" at bounding box center [597, 213] width 214 height 17
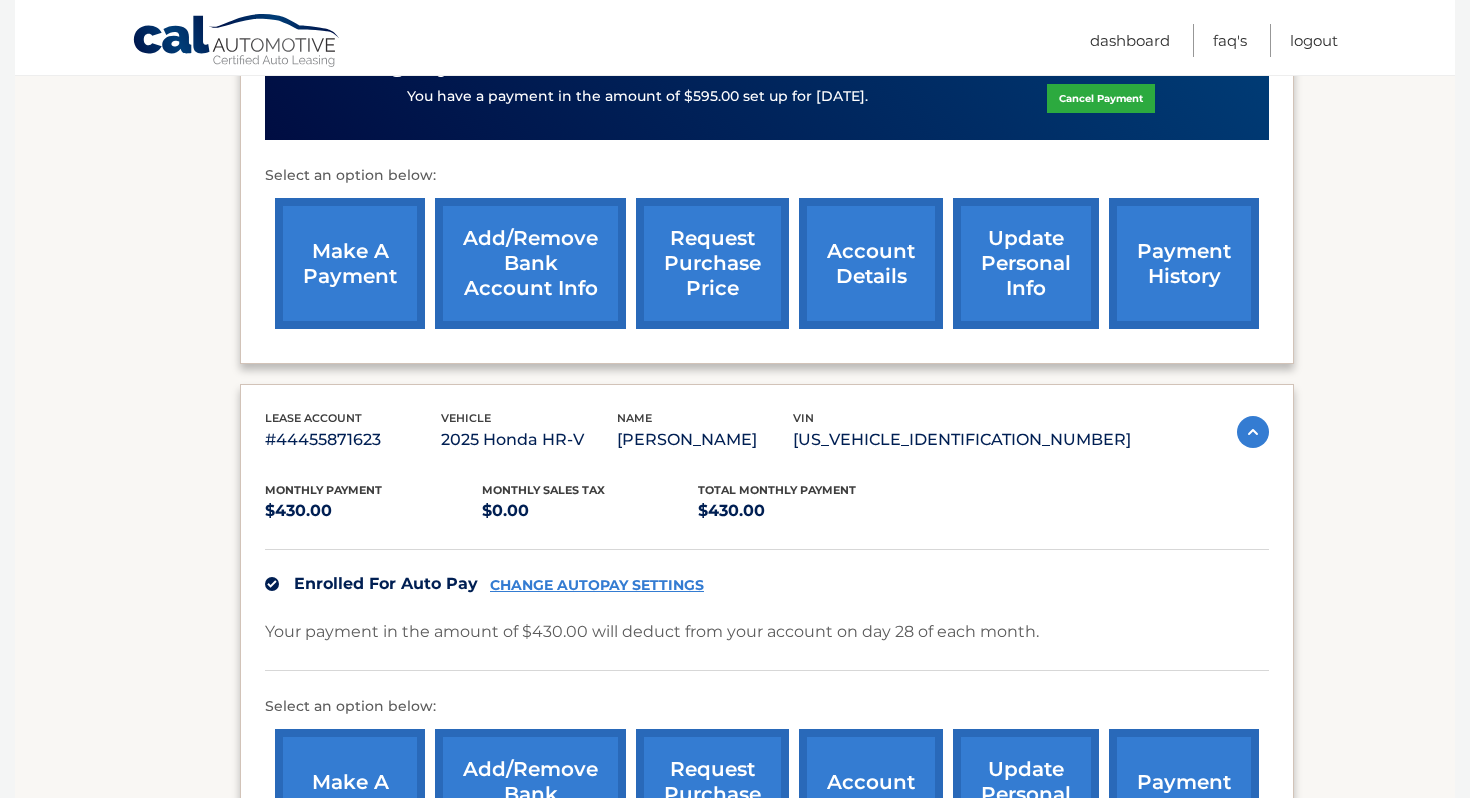
scroll to position [699, 0]
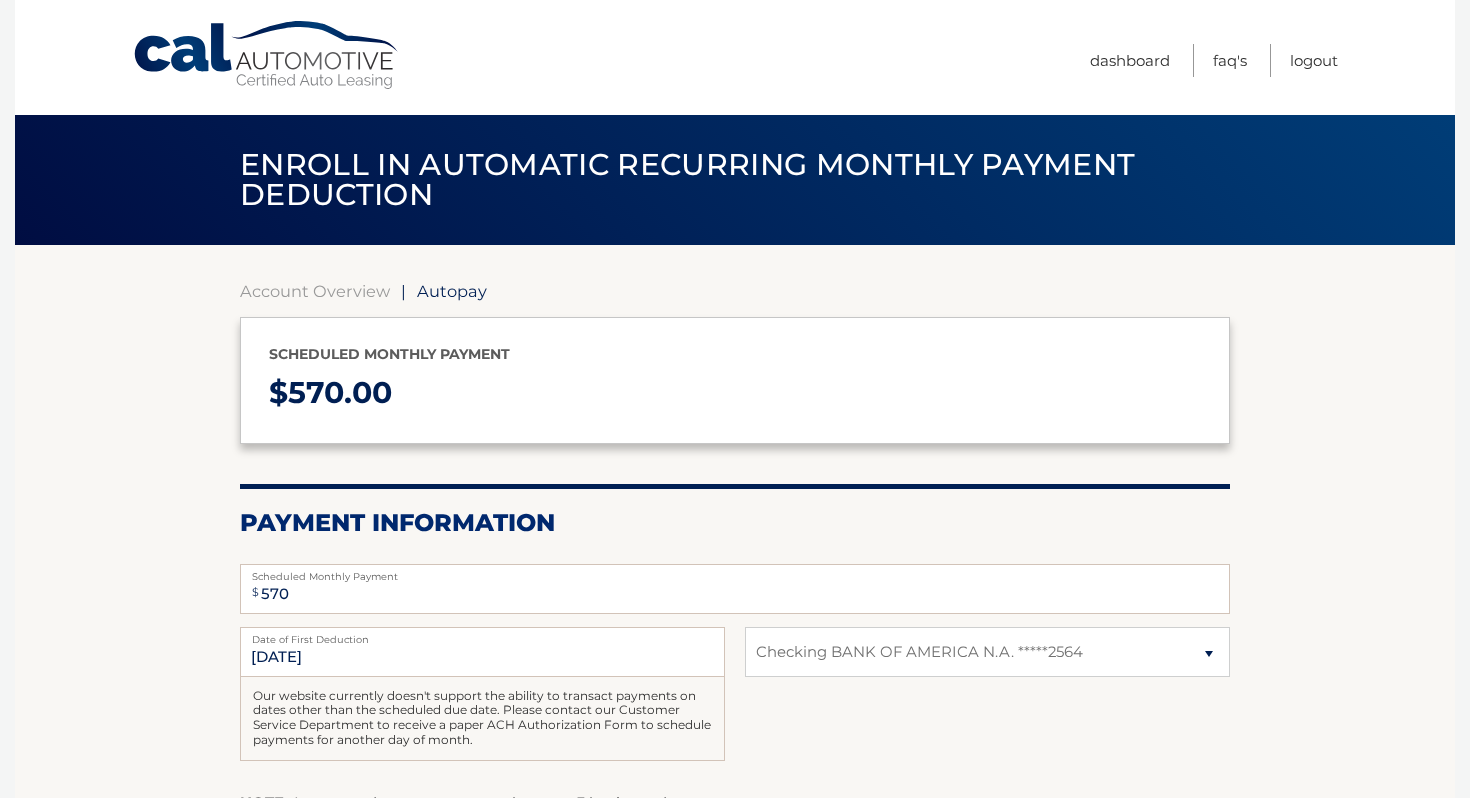
select select "ZjUwZjAwYjAtNTAxZi00OTM3LWFlOTEtZmM2ZWQ4ZmMxNTA0"
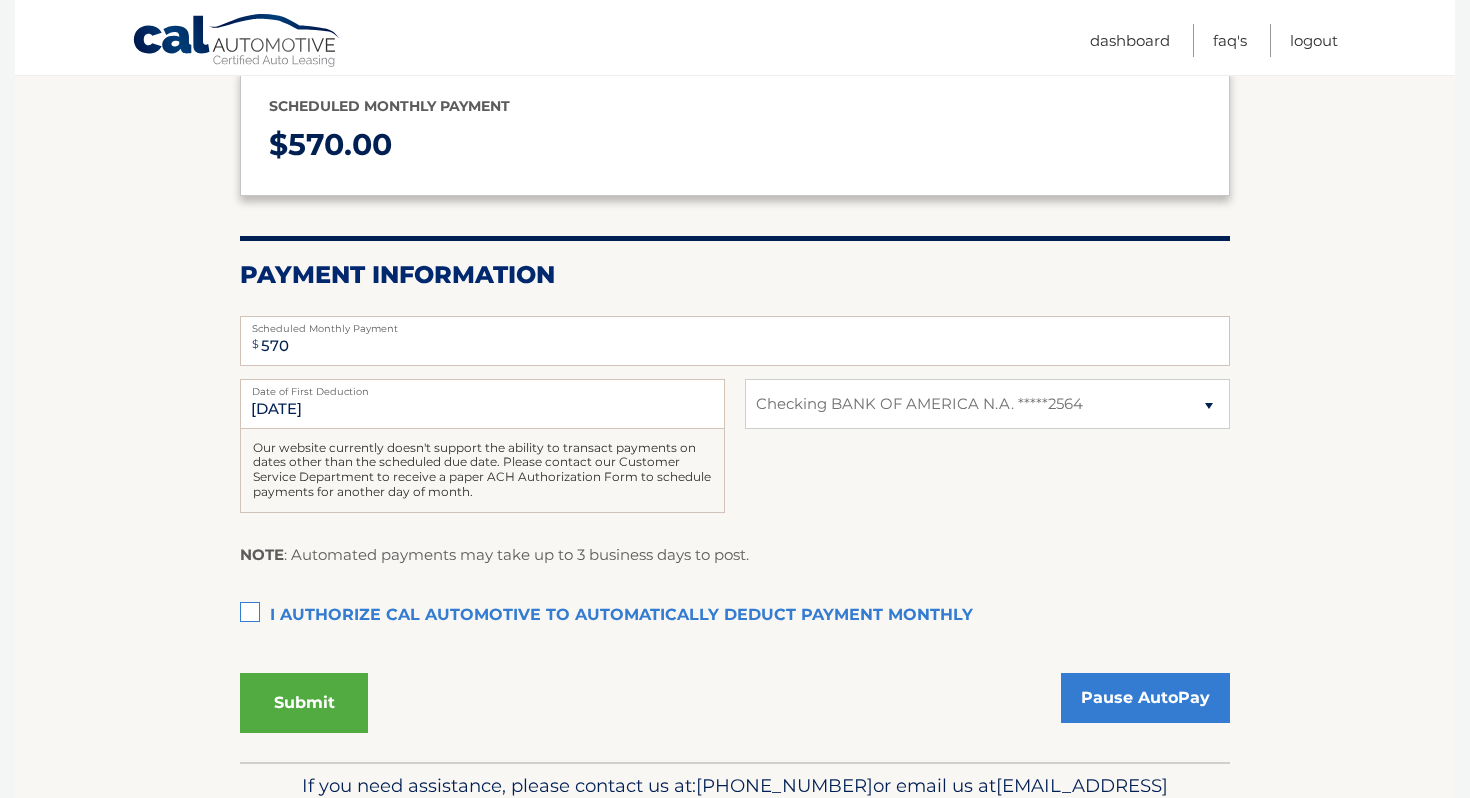
scroll to position [303, 0]
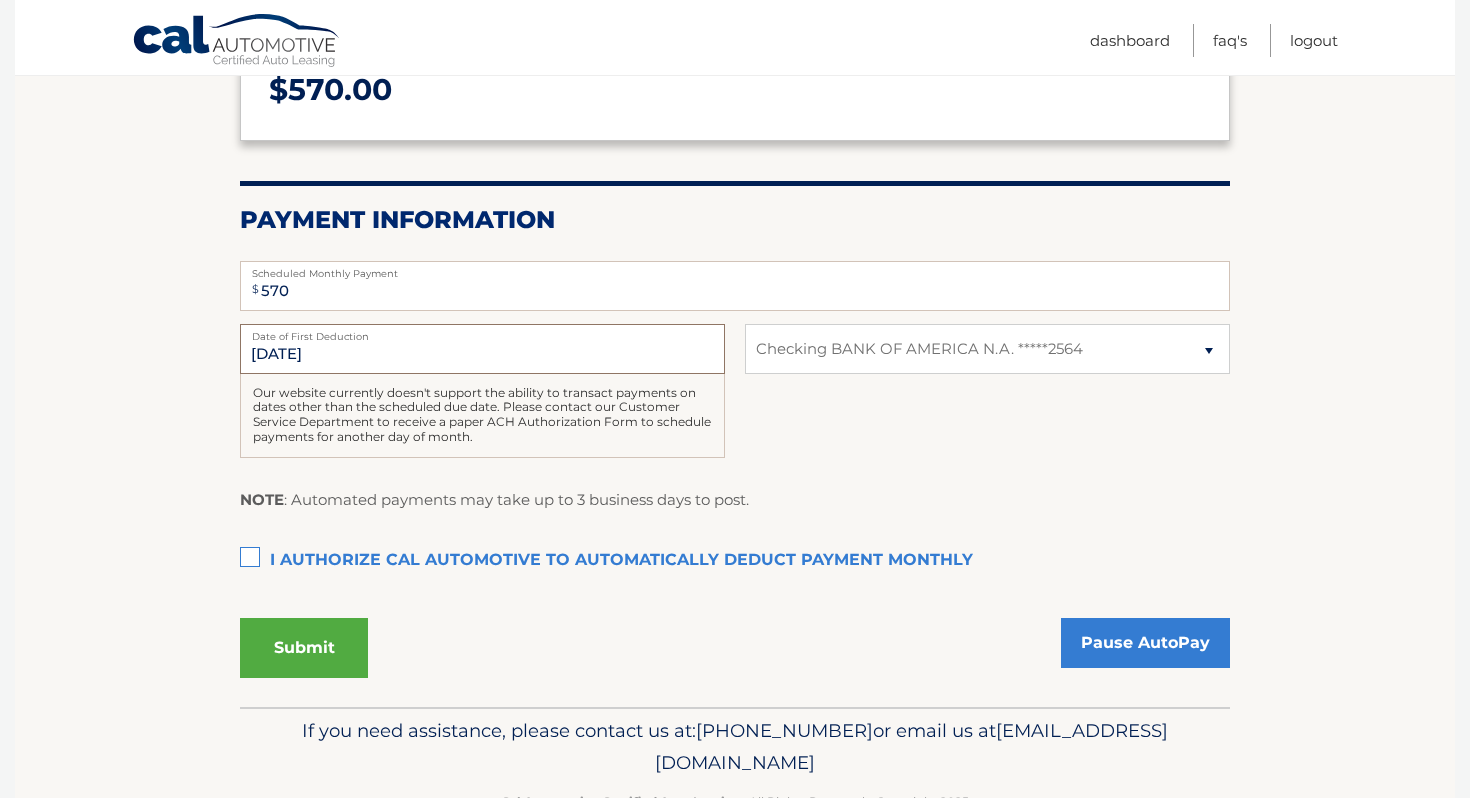
click at [558, 351] on input "10/26/2025" at bounding box center [482, 349] width 485 height 50
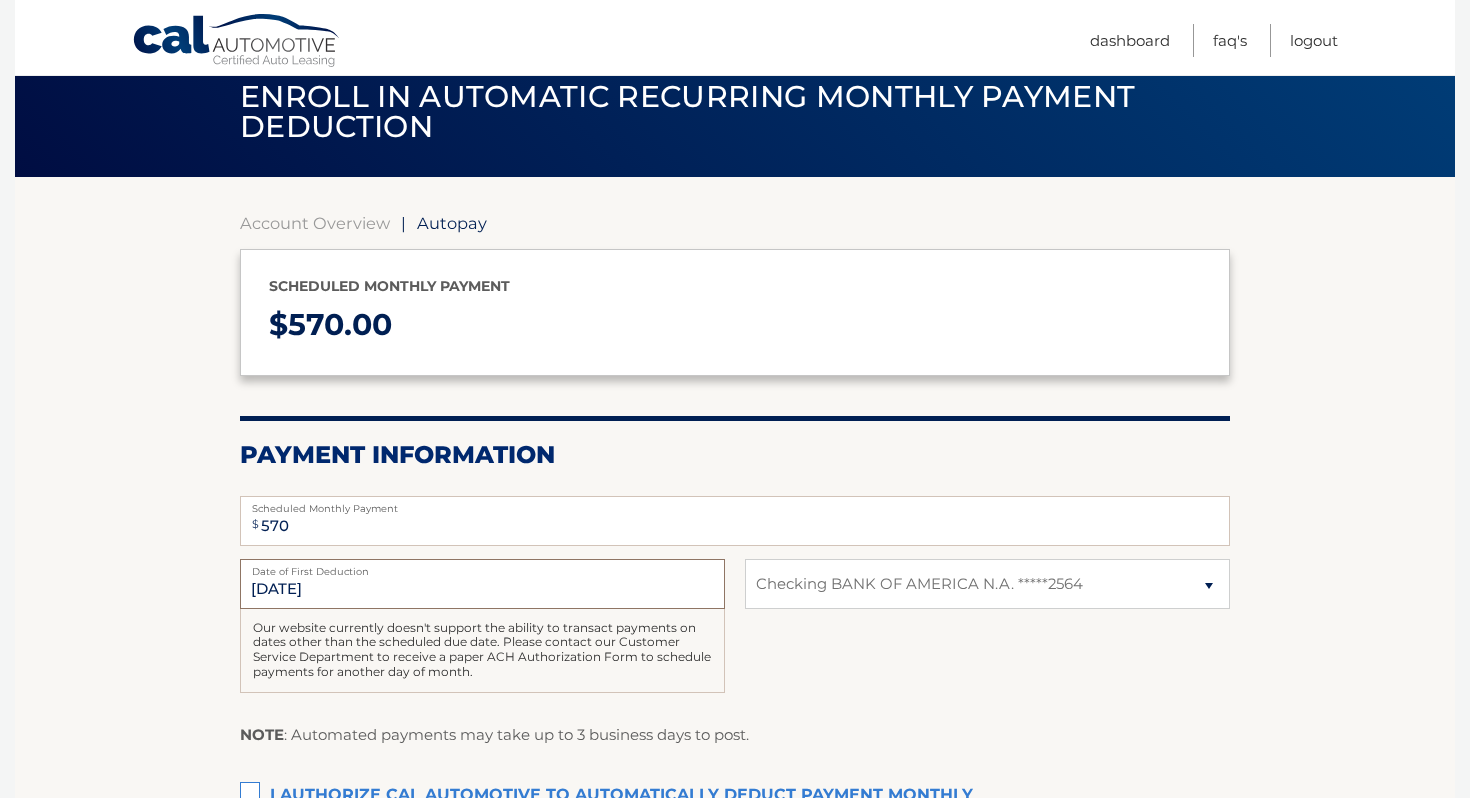
scroll to position [13, 0]
